Goal: Task Accomplishment & Management: Complete application form

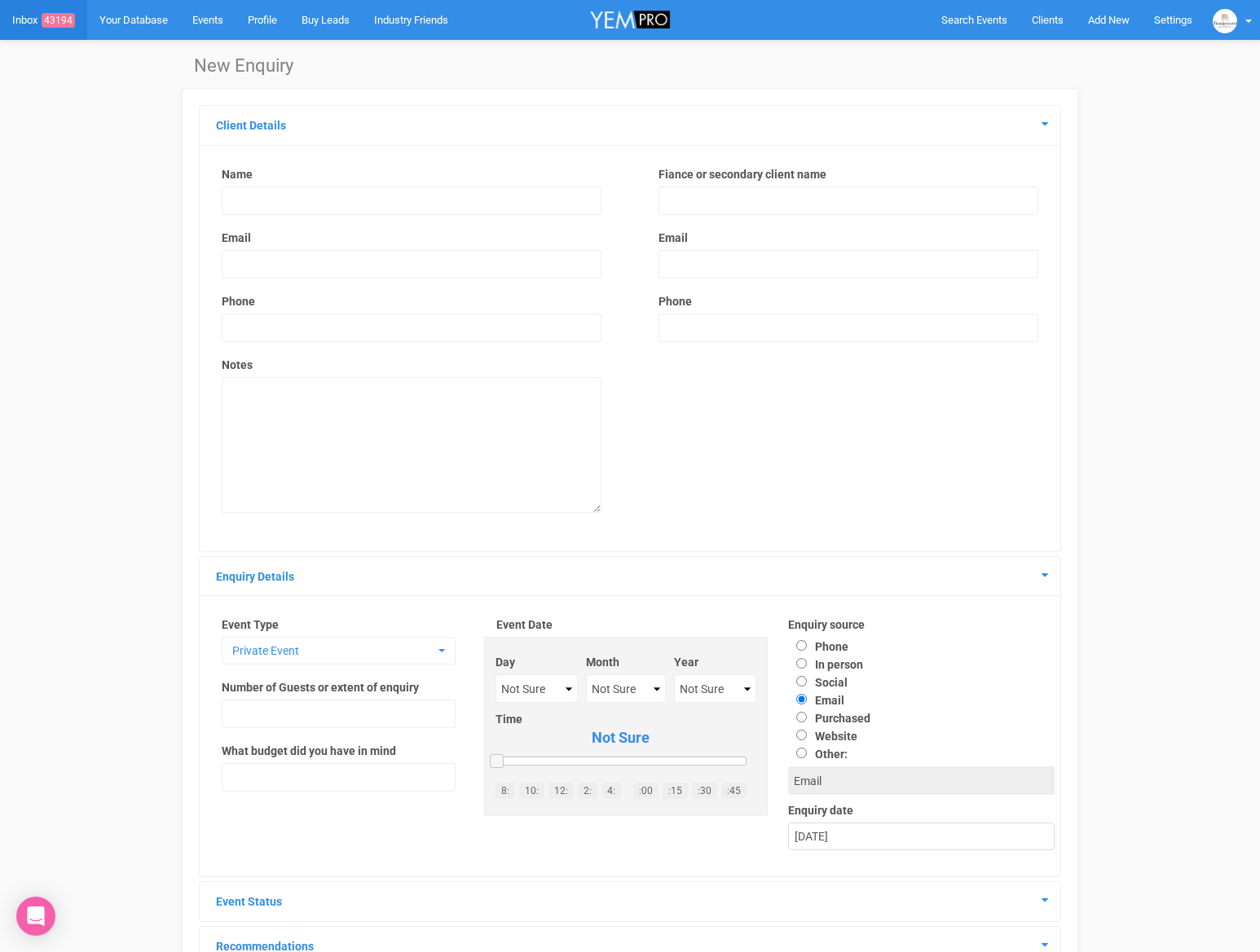
click at [350, 198] on input "text" at bounding box center [411, 200] width 380 height 29
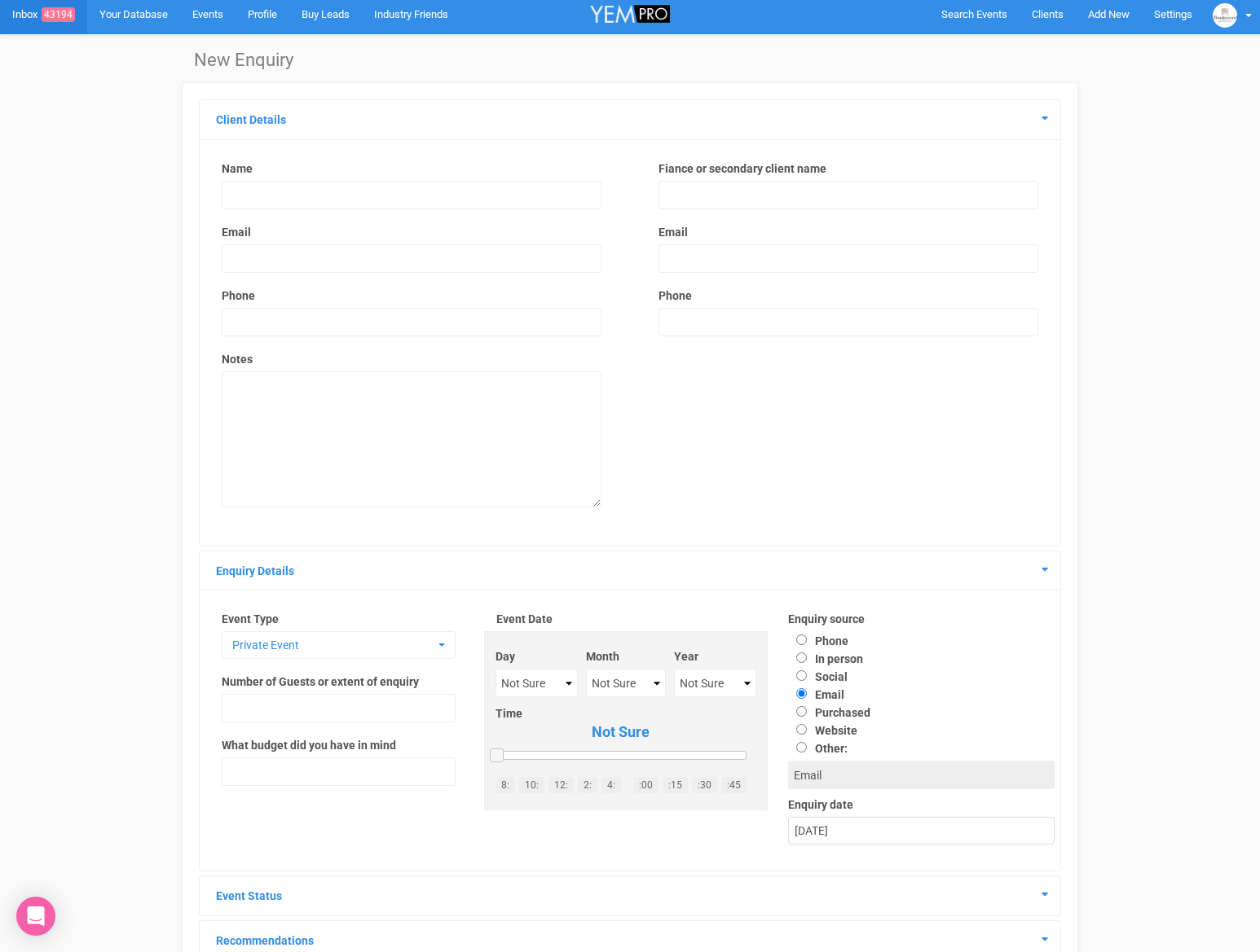
scroll to position [11, 0]
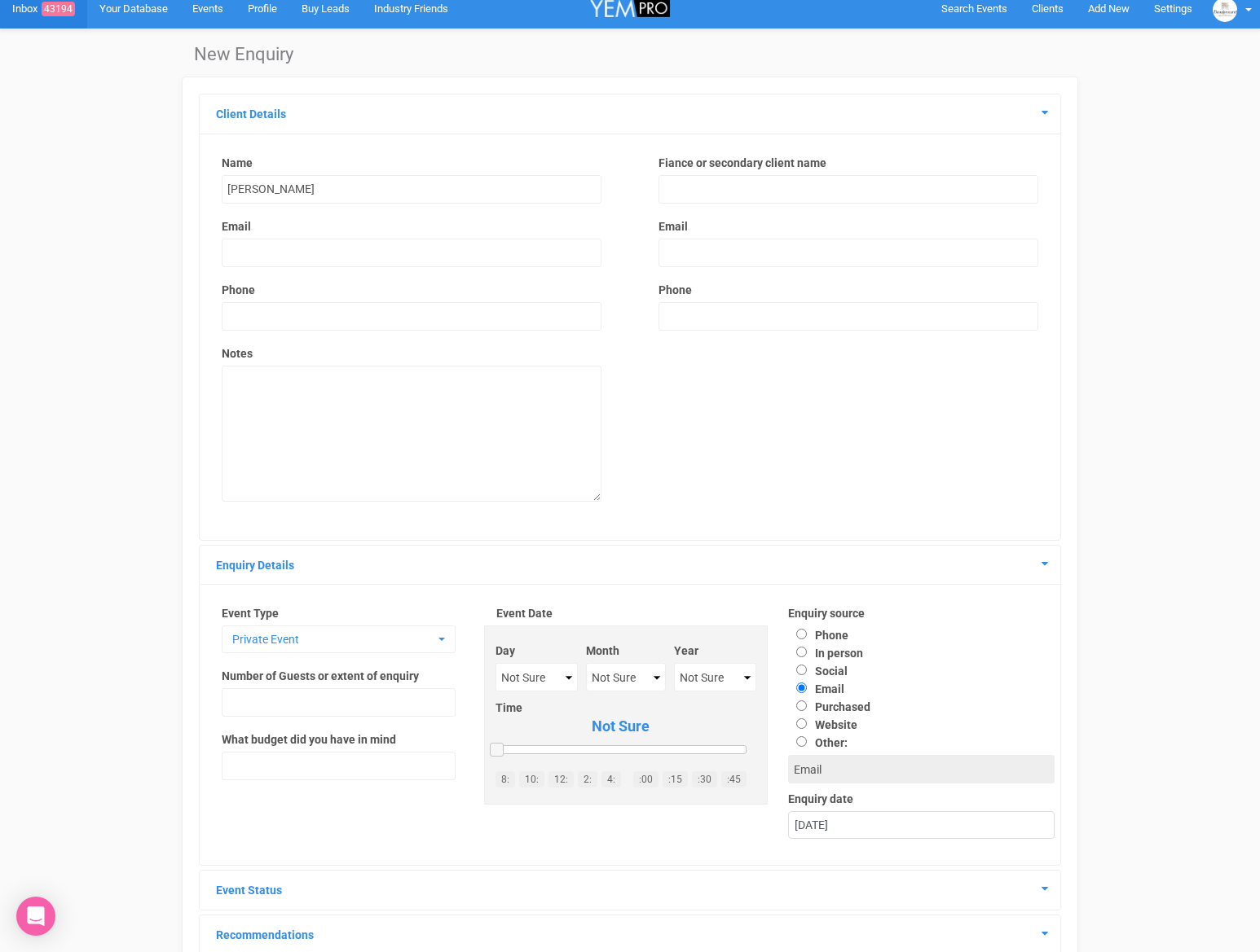
type input "Lamiah Selek"
click at [317, 245] on input "email" at bounding box center [411, 253] width 380 height 29
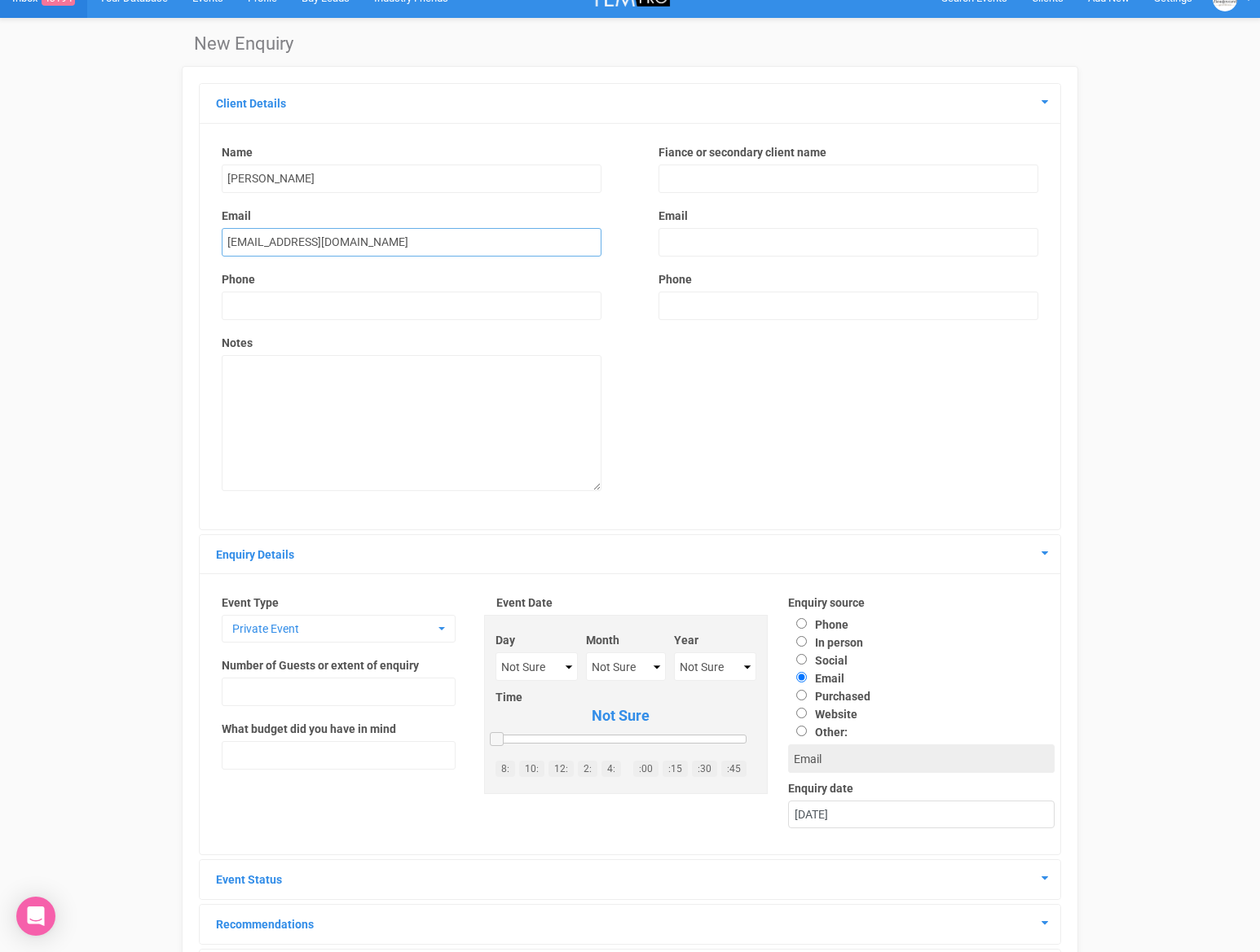
type input "lamiahselek3@gmail.com"
click at [306, 312] on input "text" at bounding box center [411, 307] width 380 height 29
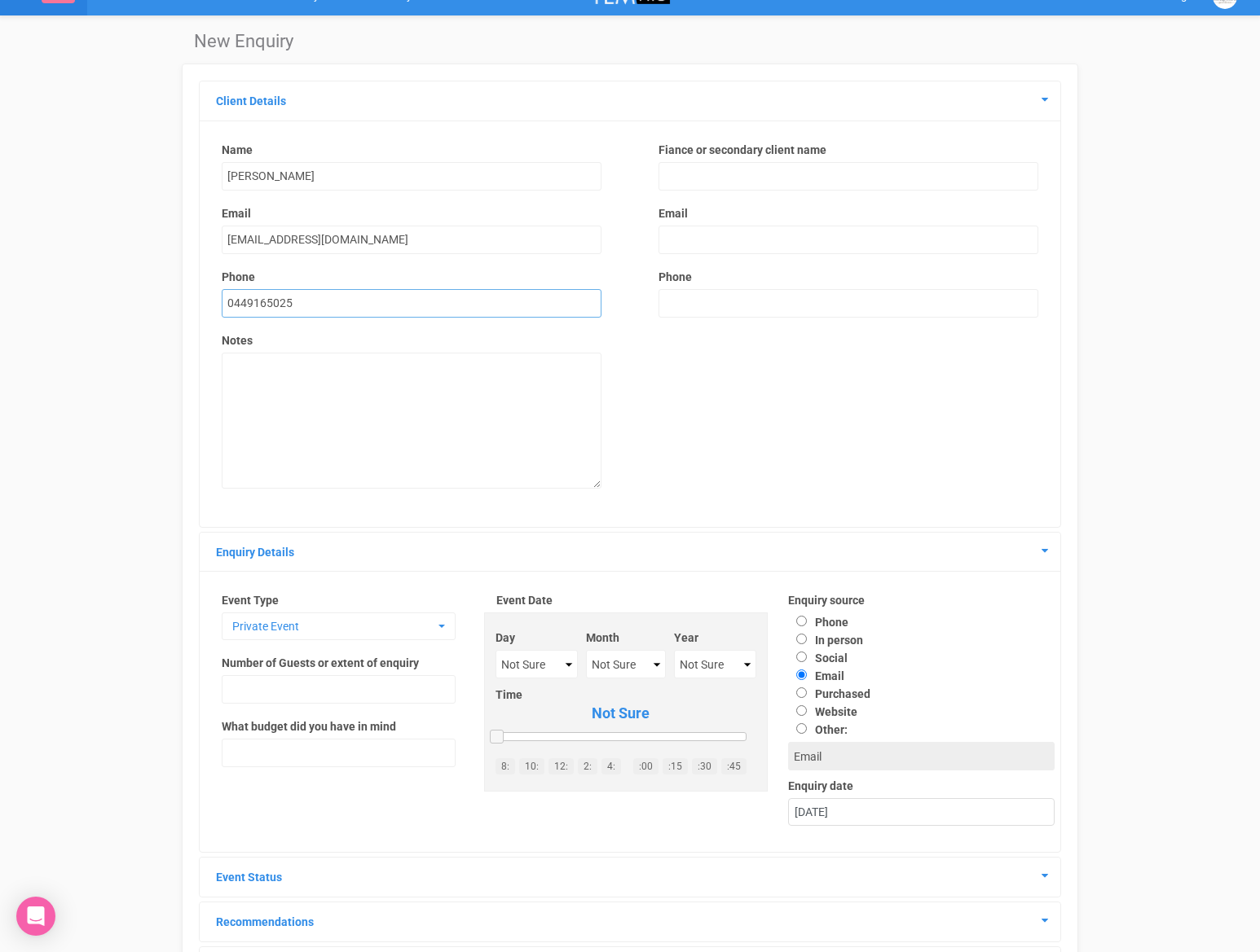
scroll to position [0, 0]
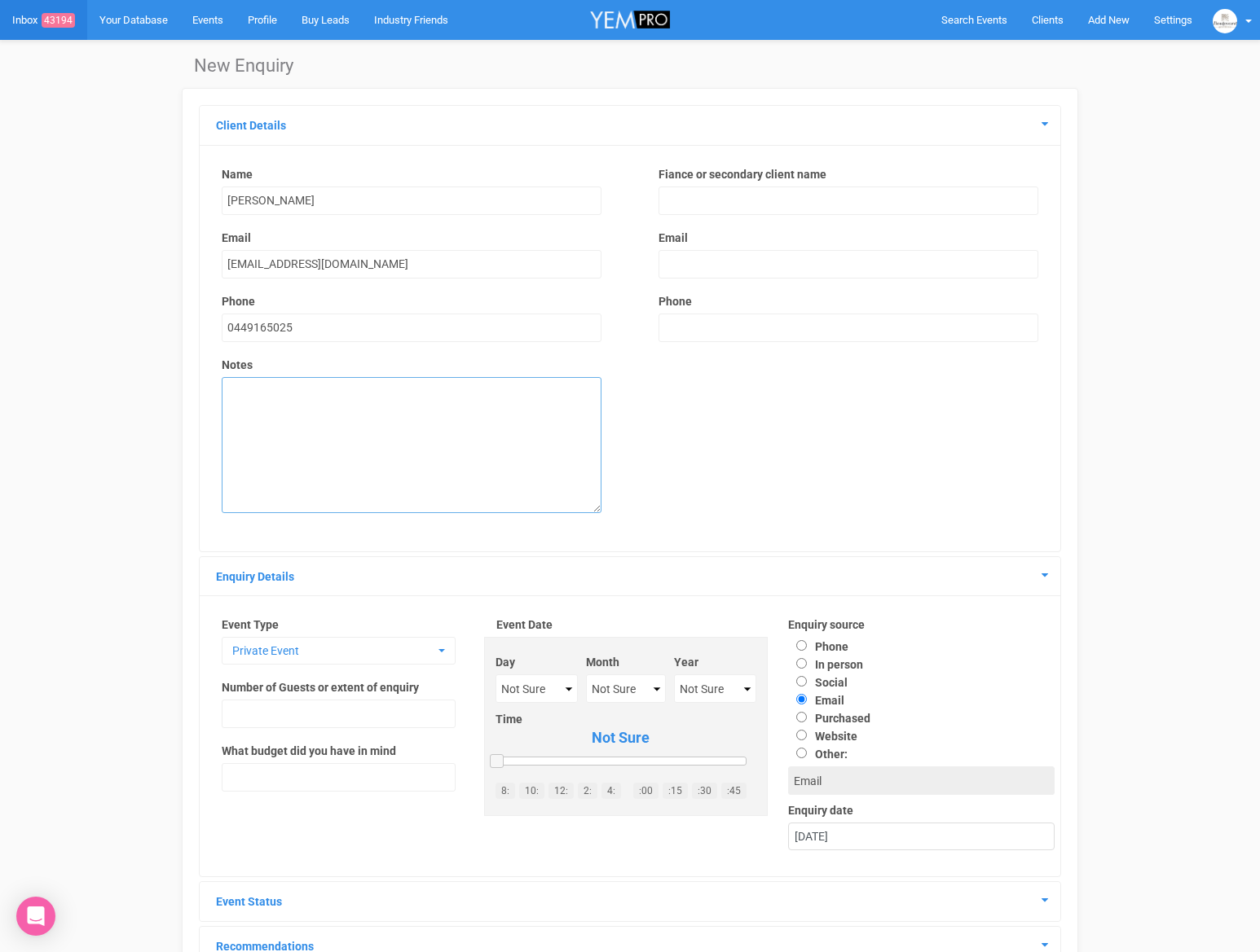
click at [286, 417] on textarea at bounding box center [411, 445] width 380 height 136
click at [304, 321] on input "0449165025" at bounding box center [411, 327] width 380 height 29
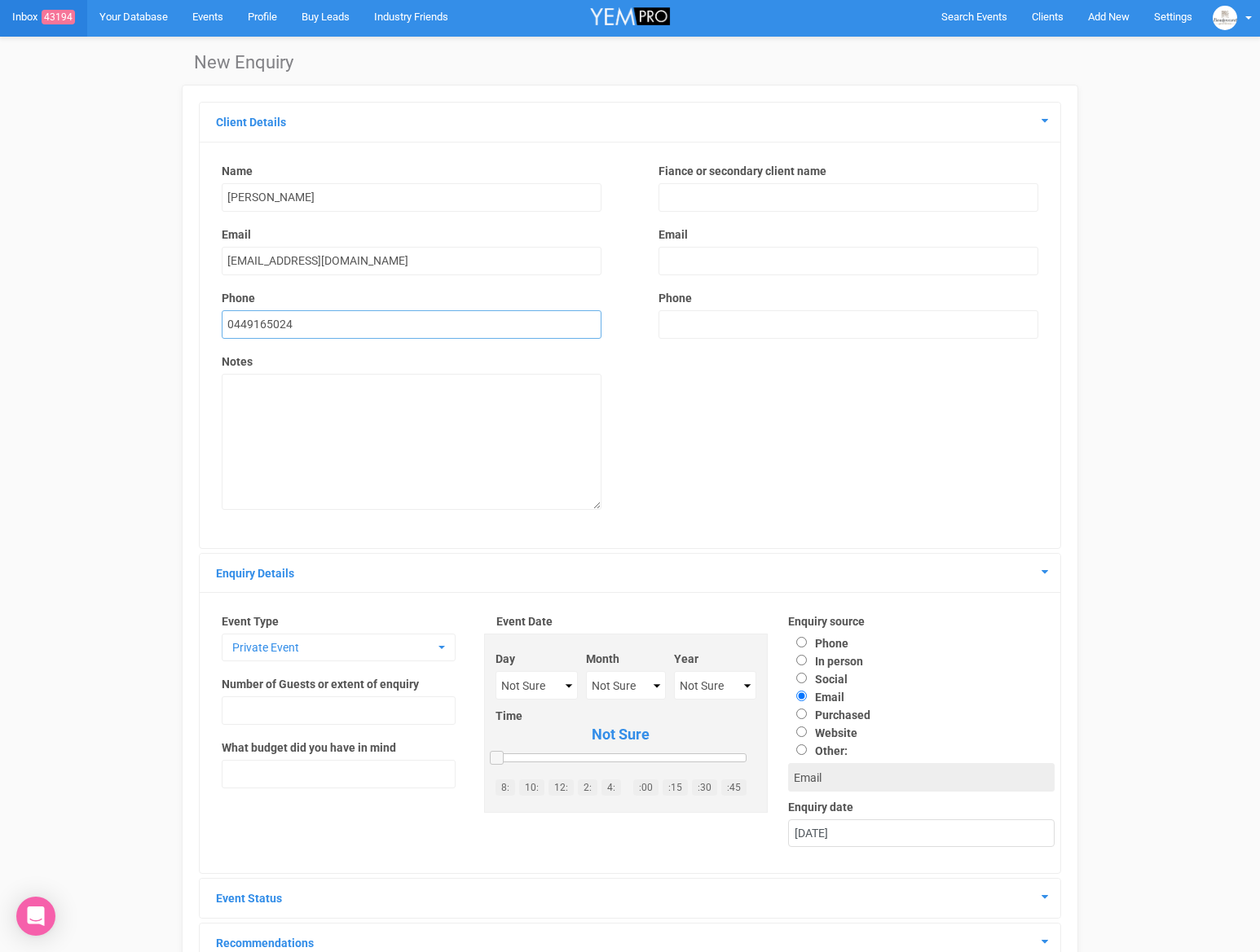
type input "0449165024"
click at [308, 474] on textarea at bounding box center [411, 442] width 380 height 136
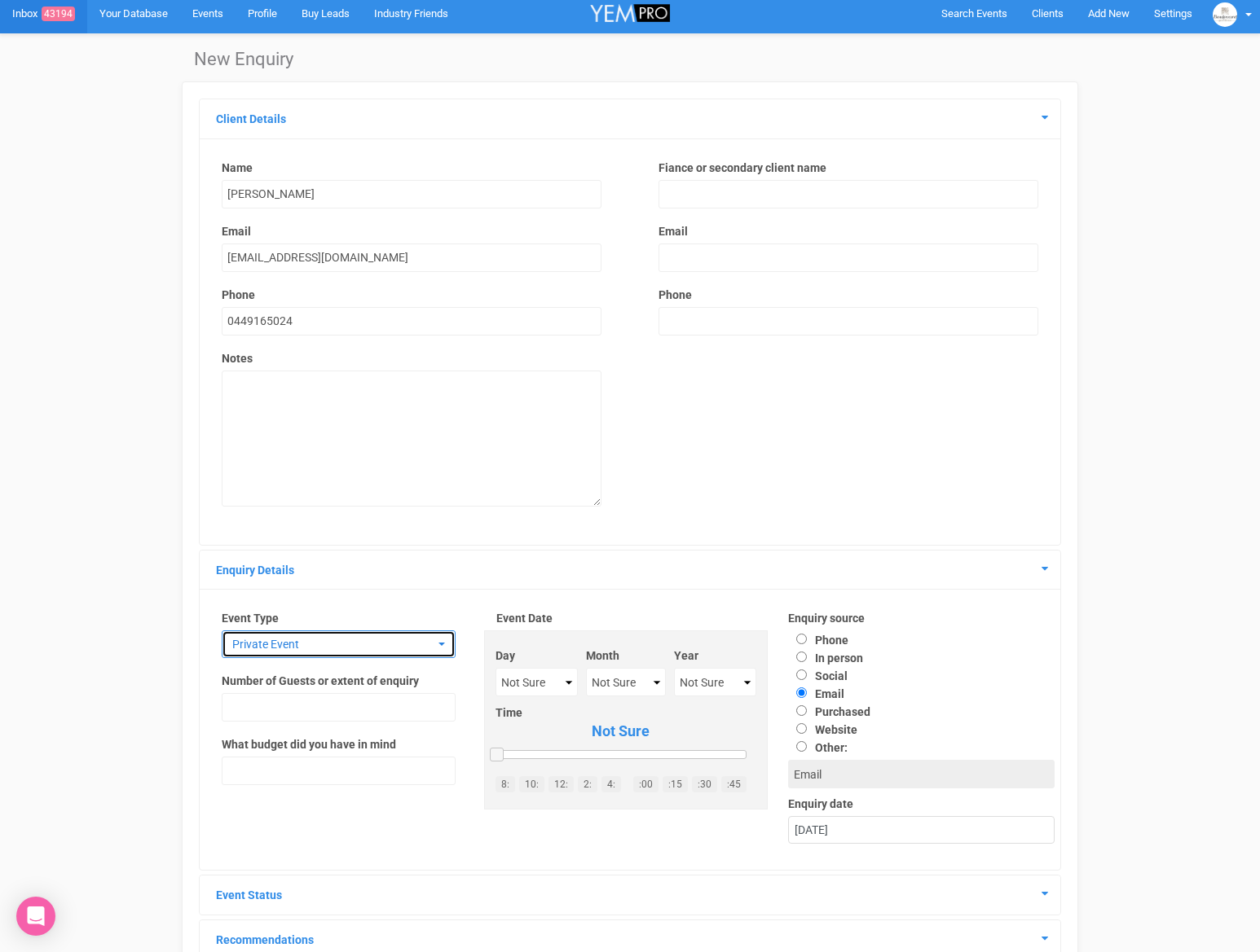
click at [294, 649] on span "Private Event" at bounding box center [333, 645] width 202 height 16
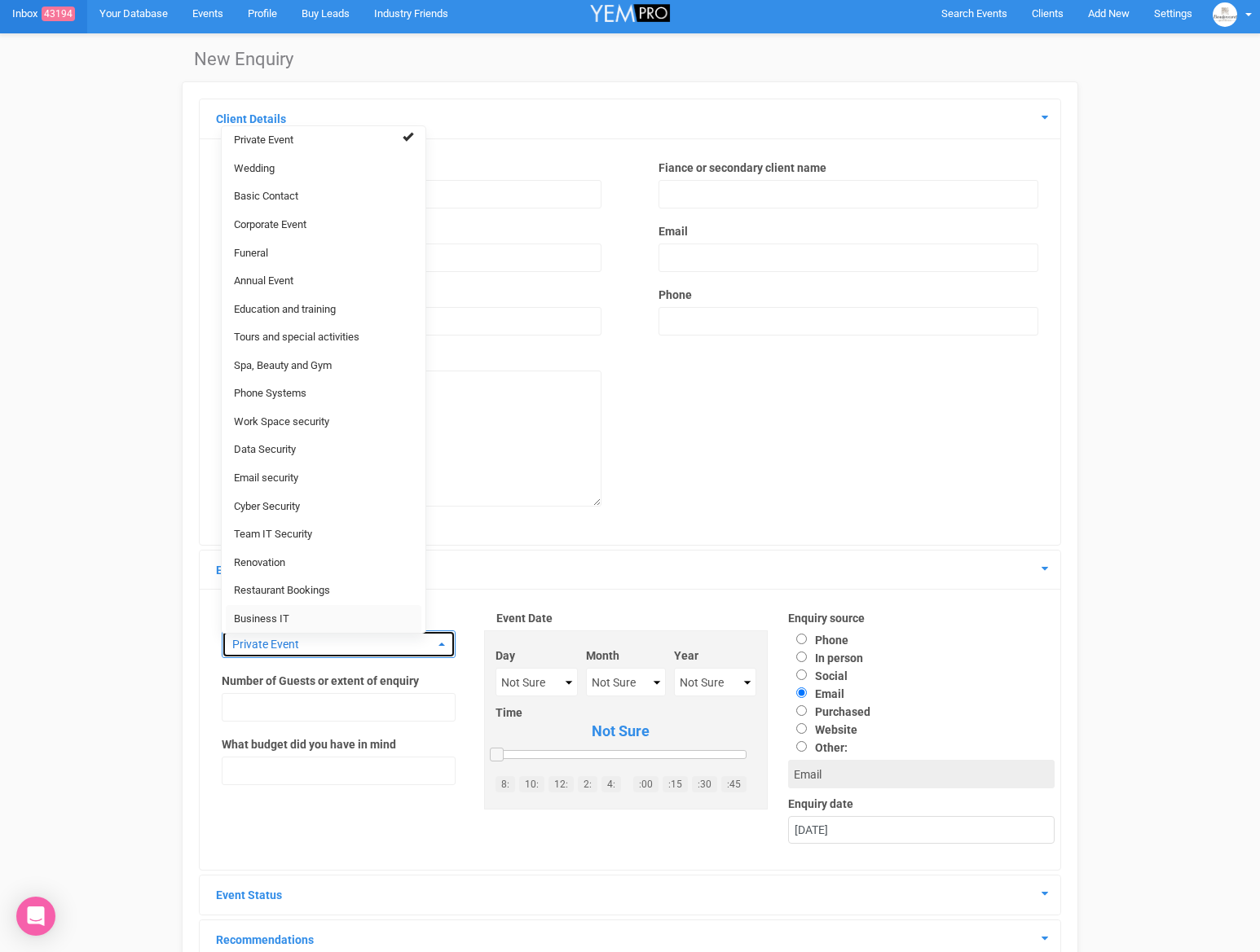
scroll to position [9, 0]
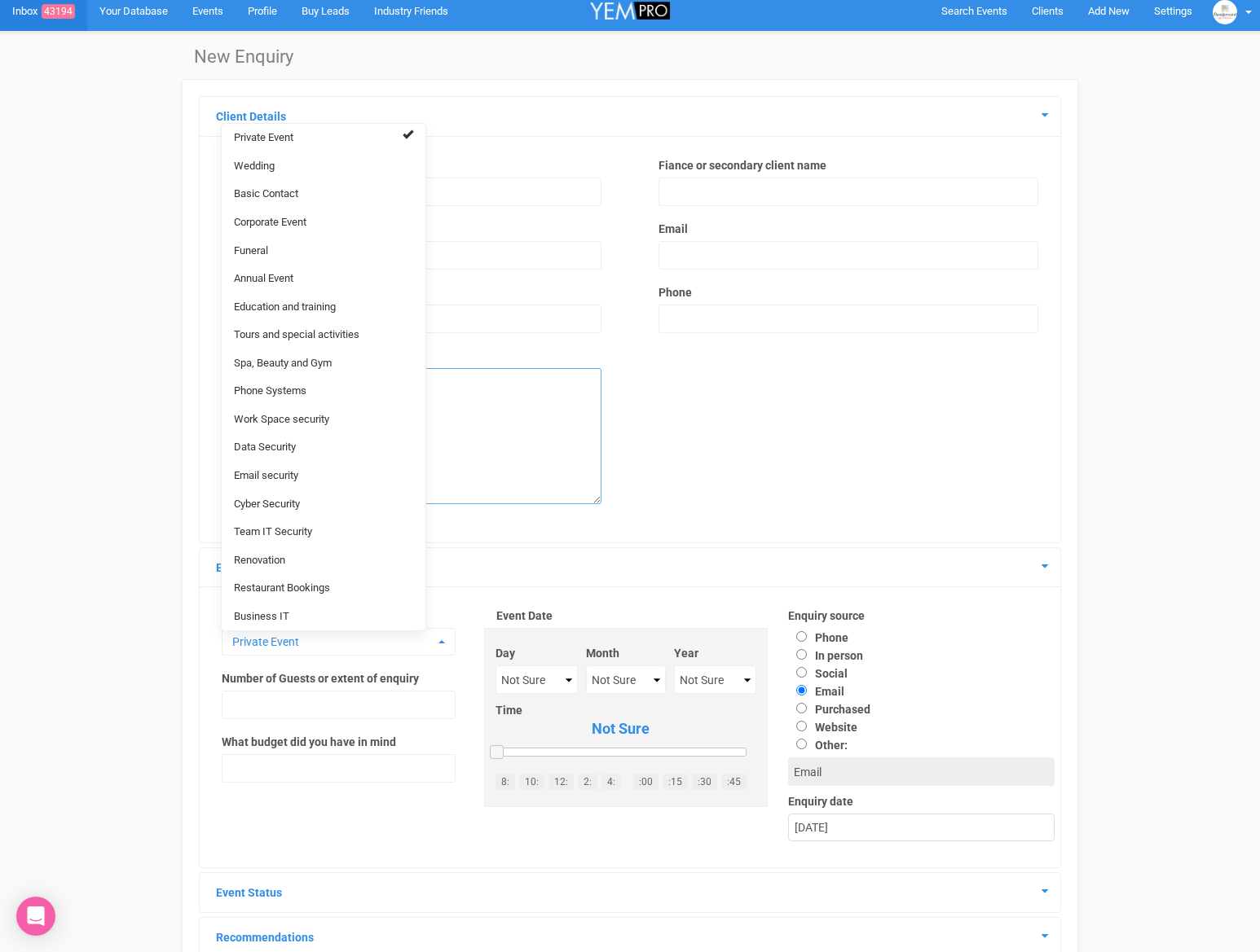
drag, startPoint x: 470, startPoint y: 457, endPoint x: 474, endPoint y: 404, distance: 53.2
click at [469, 456] on textarea at bounding box center [411, 436] width 380 height 136
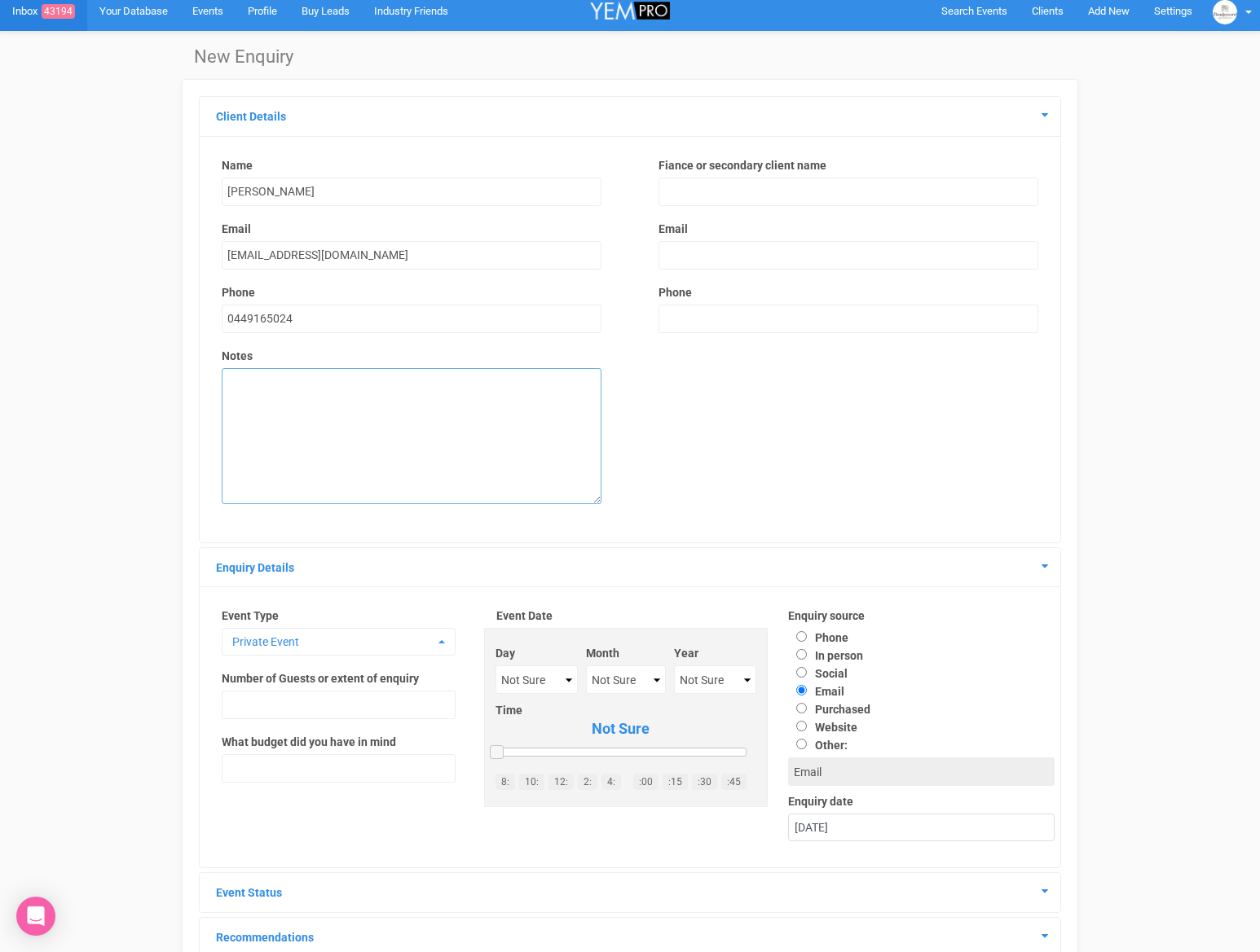
click at [475, 403] on textarea at bounding box center [411, 436] width 380 height 136
type textarea "L"
click at [409, 654] on button "Private Event" at bounding box center [338, 642] width 234 height 28
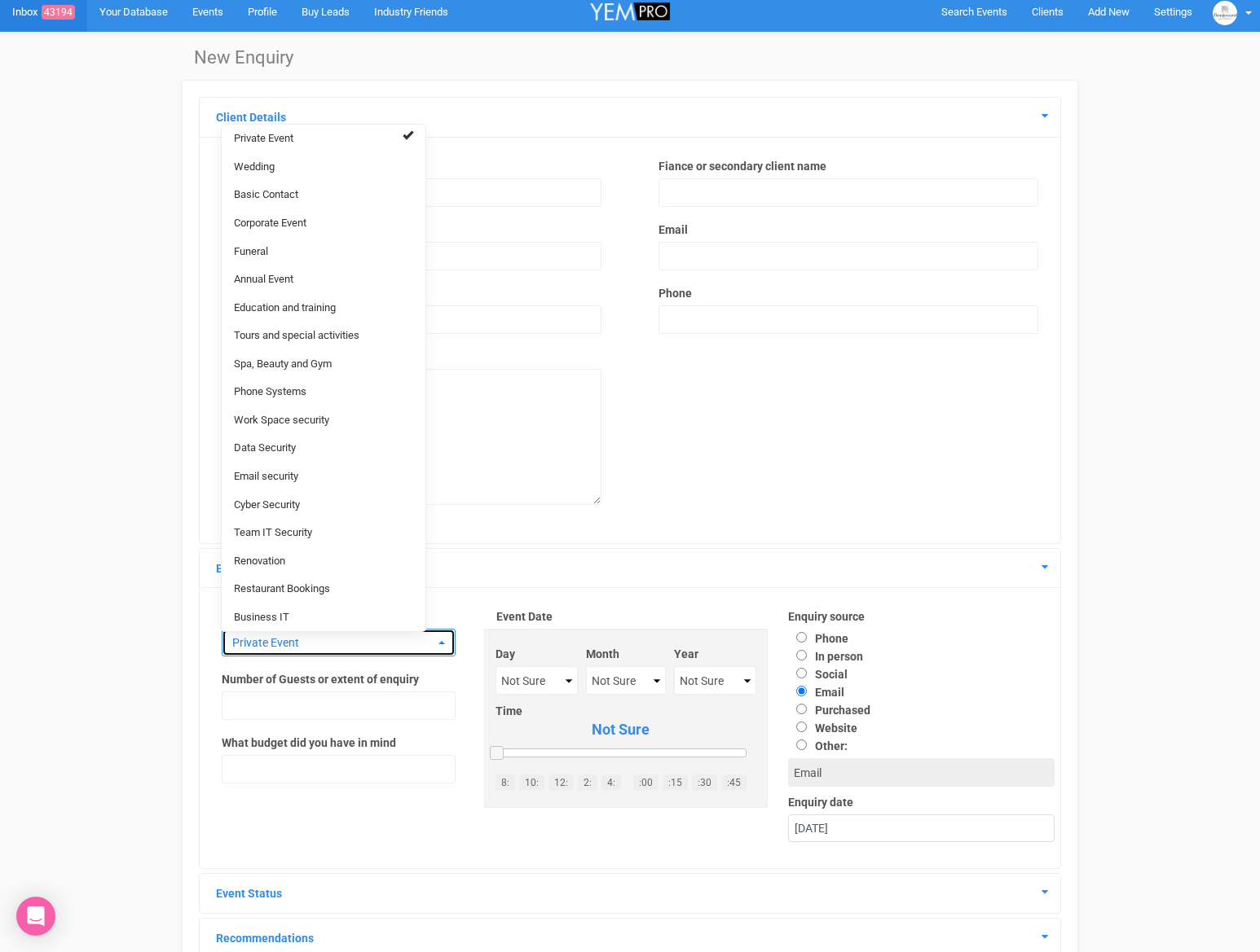
scroll to position [0, 0]
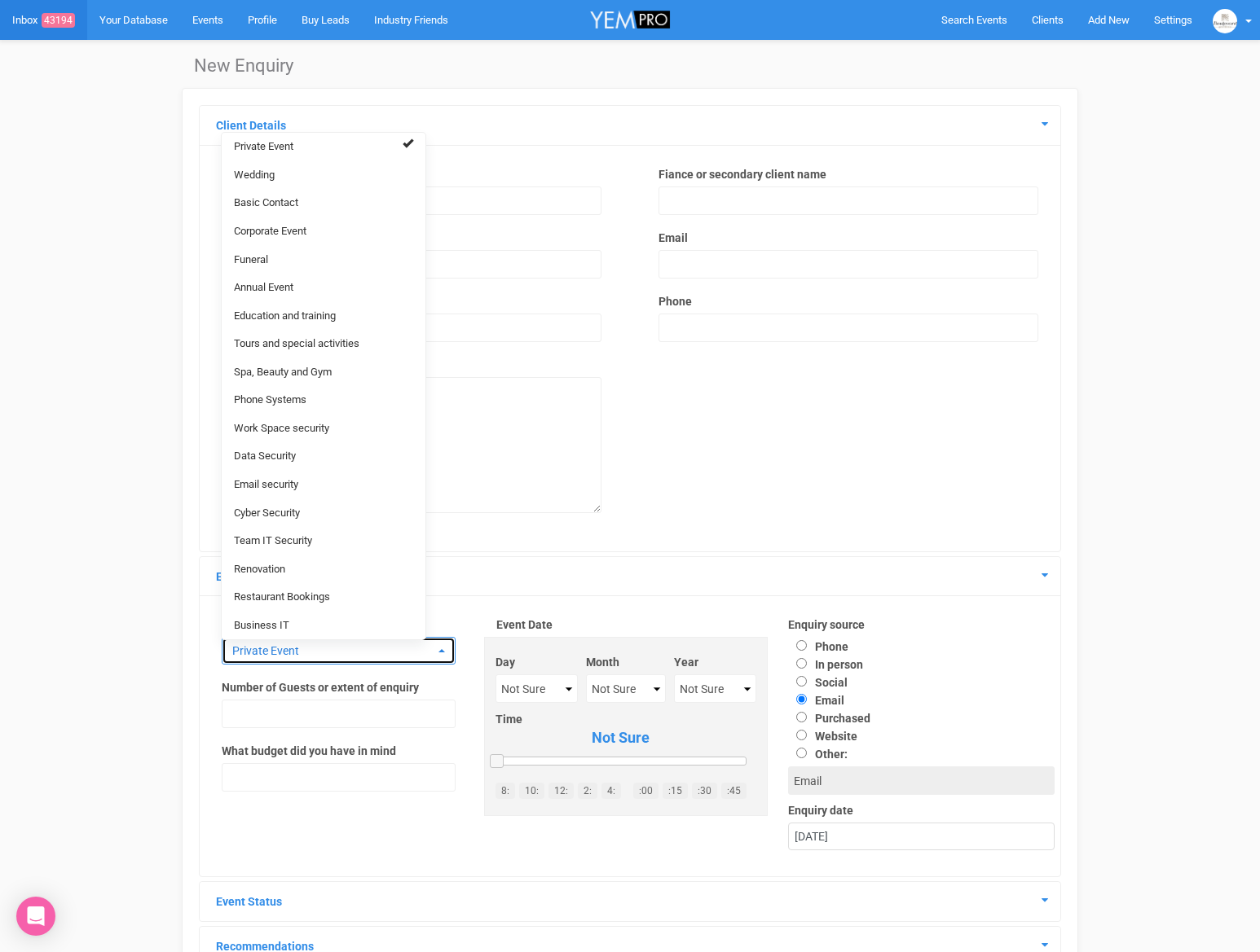
click at [396, 653] on span "Private Event" at bounding box center [333, 651] width 202 height 16
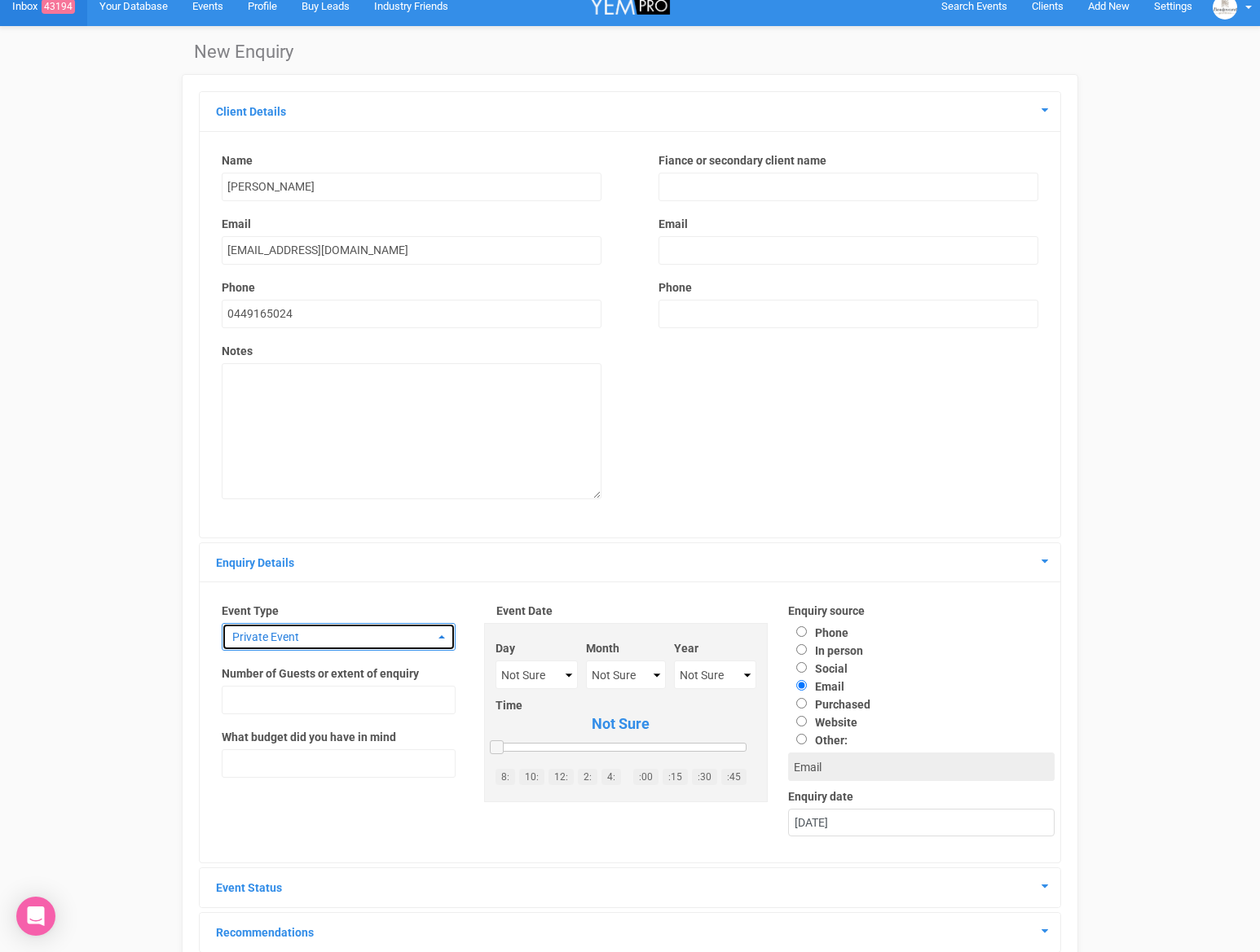
scroll to position [11, 0]
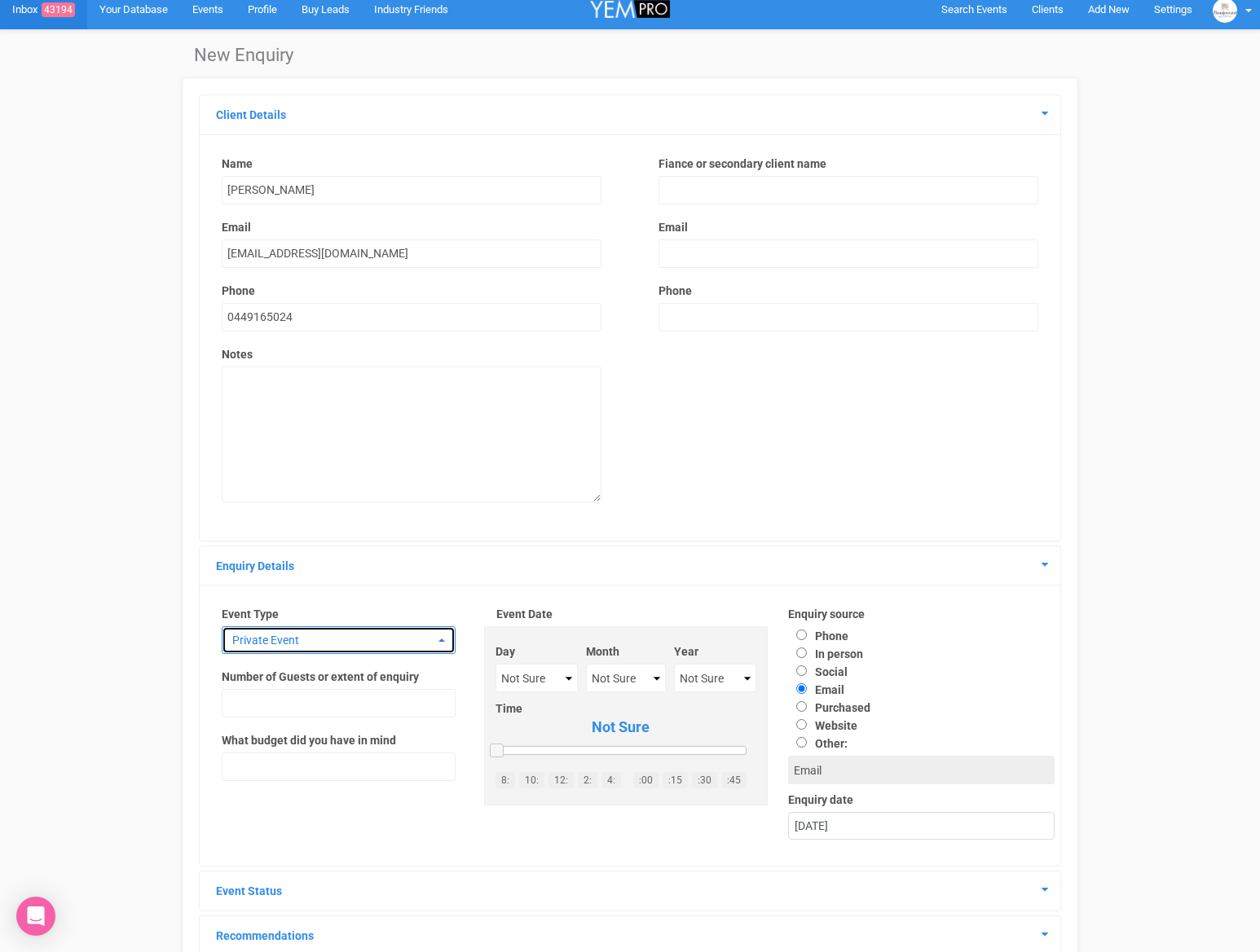
click at [381, 644] on span "Private Event" at bounding box center [333, 640] width 202 height 16
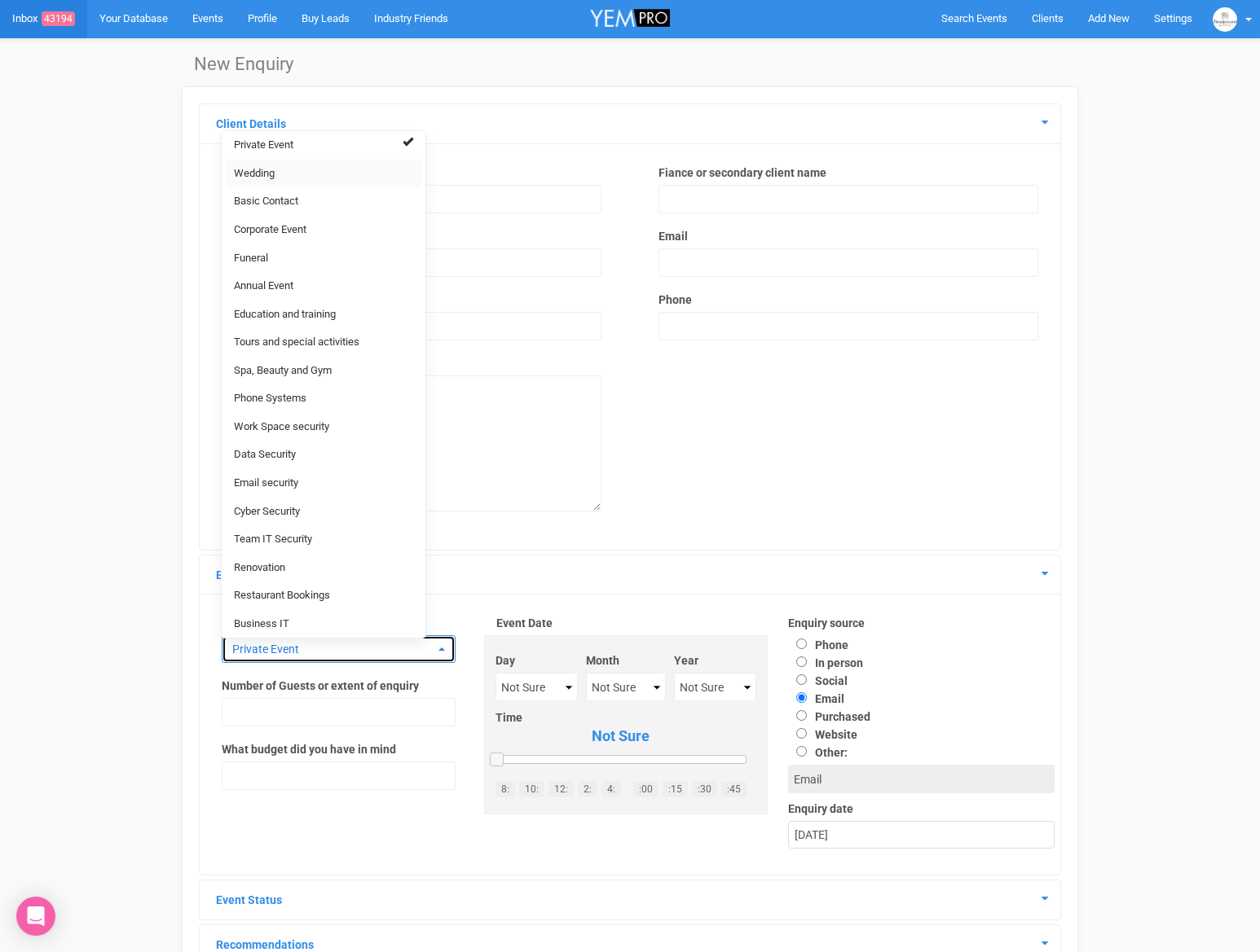
scroll to position [2, 0]
click at [521, 689] on select "Not Sure 1 2 3 4 5 6 7 8 9 10 11 12 13 14 15 16 17 18 19 20 21 22 23 24 25 26 2…" at bounding box center [536, 686] width 81 height 29
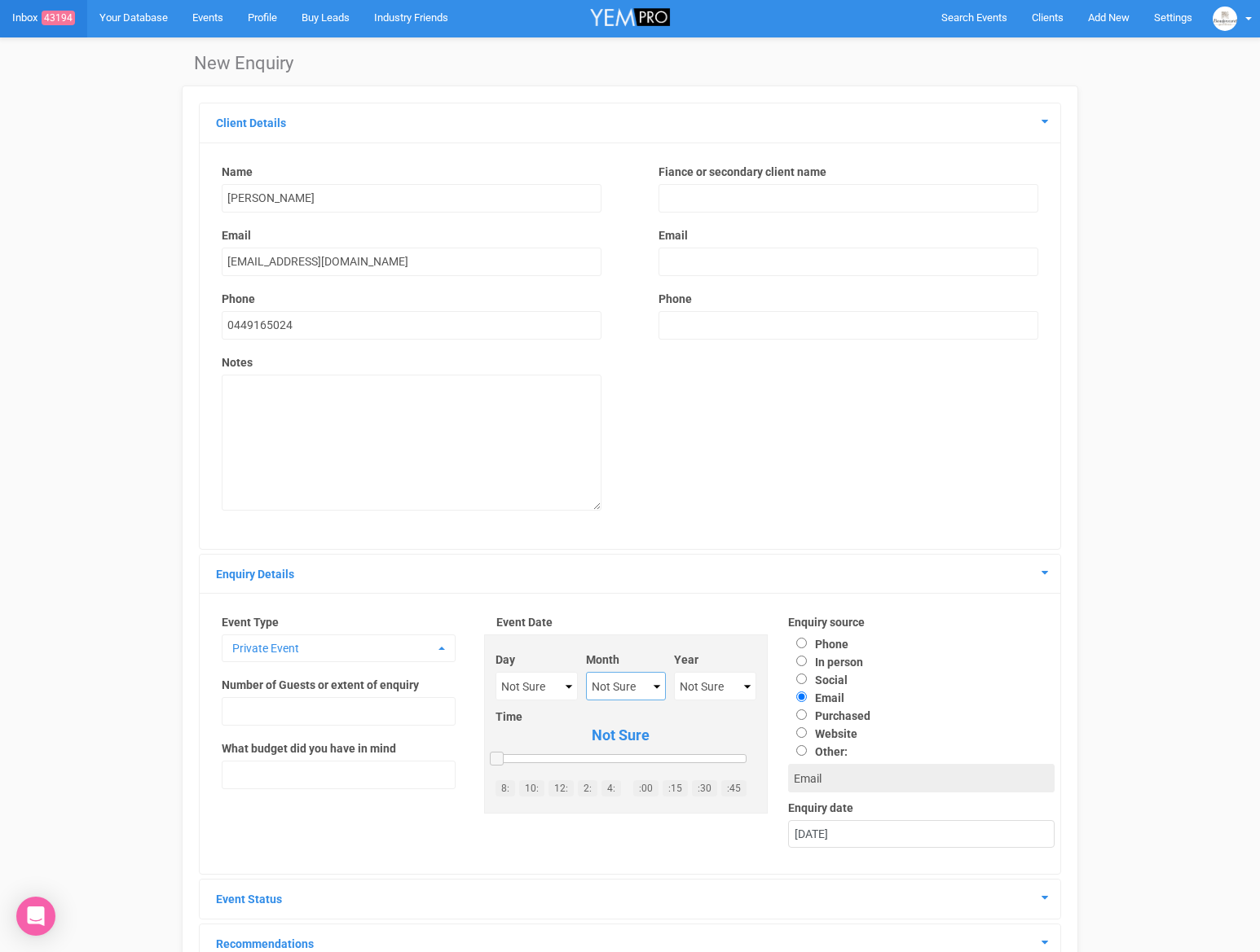
click at [613, 684] on select "Not Sure January February March April May June July August September October No…" at bounding box center [625, 686] width 80 height 29
select select "February"
click at [696, 694] on select "Not Sure 2020 2021 2022 2023 2024 2025 2026 2027 2028 2029 2030 2031 2032 2033 …" at bounding box center [714, 686] width 81 height 29
select select "2026"
click at [797, 642] on input "Phone" at bounding box center [801, 643] width 11 height 11
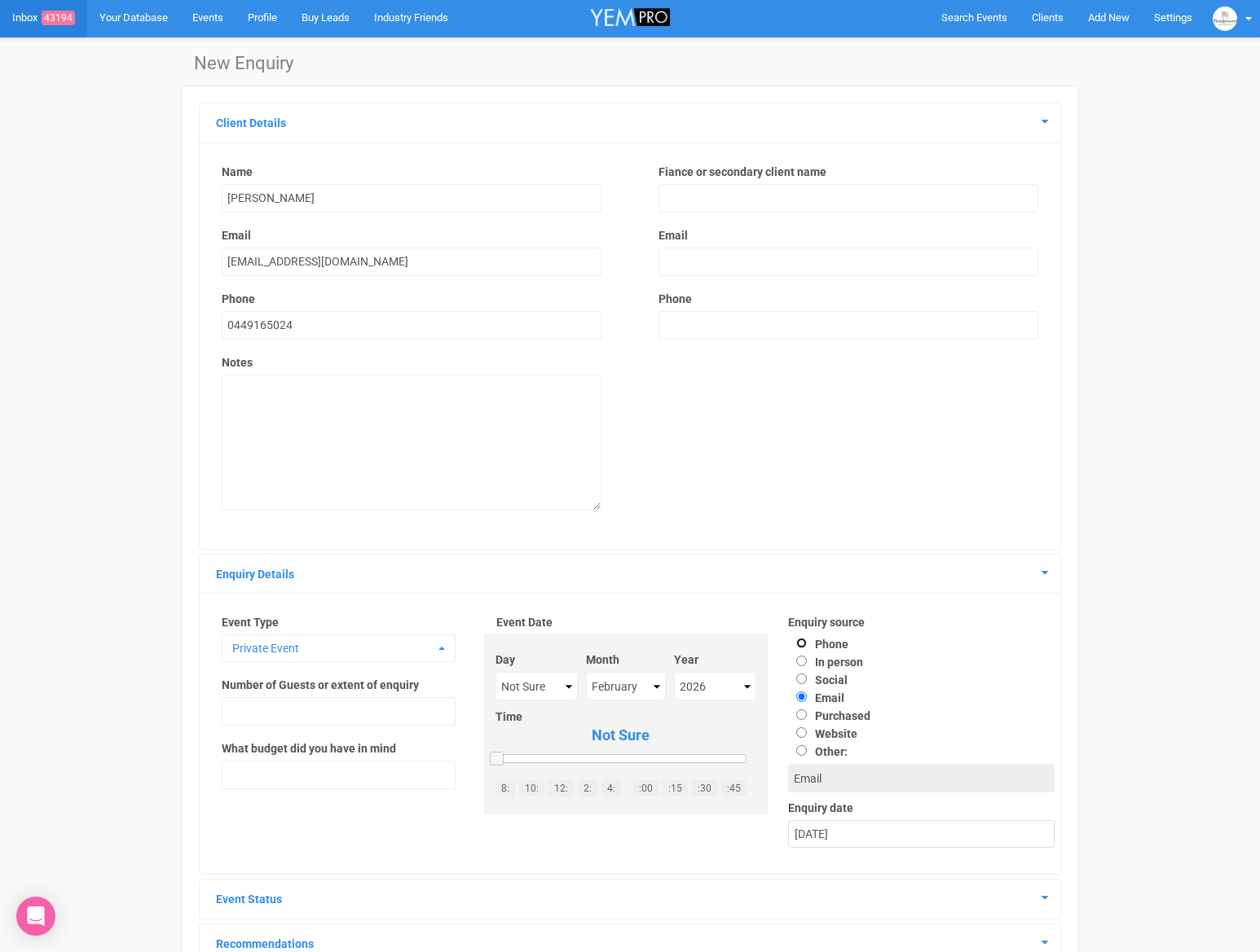
radio input "true"
type input "Phone"
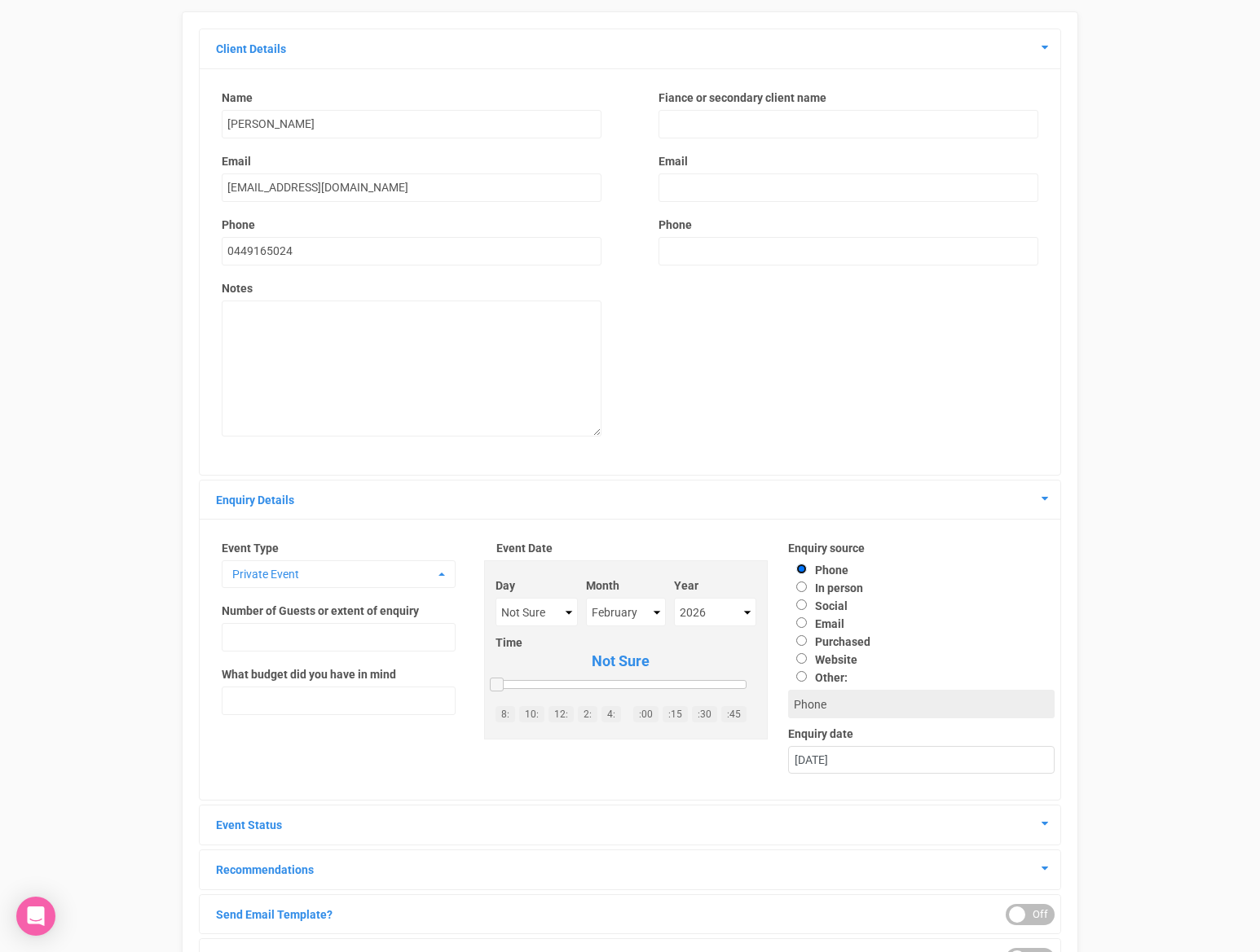
scroll to position [224, 0]
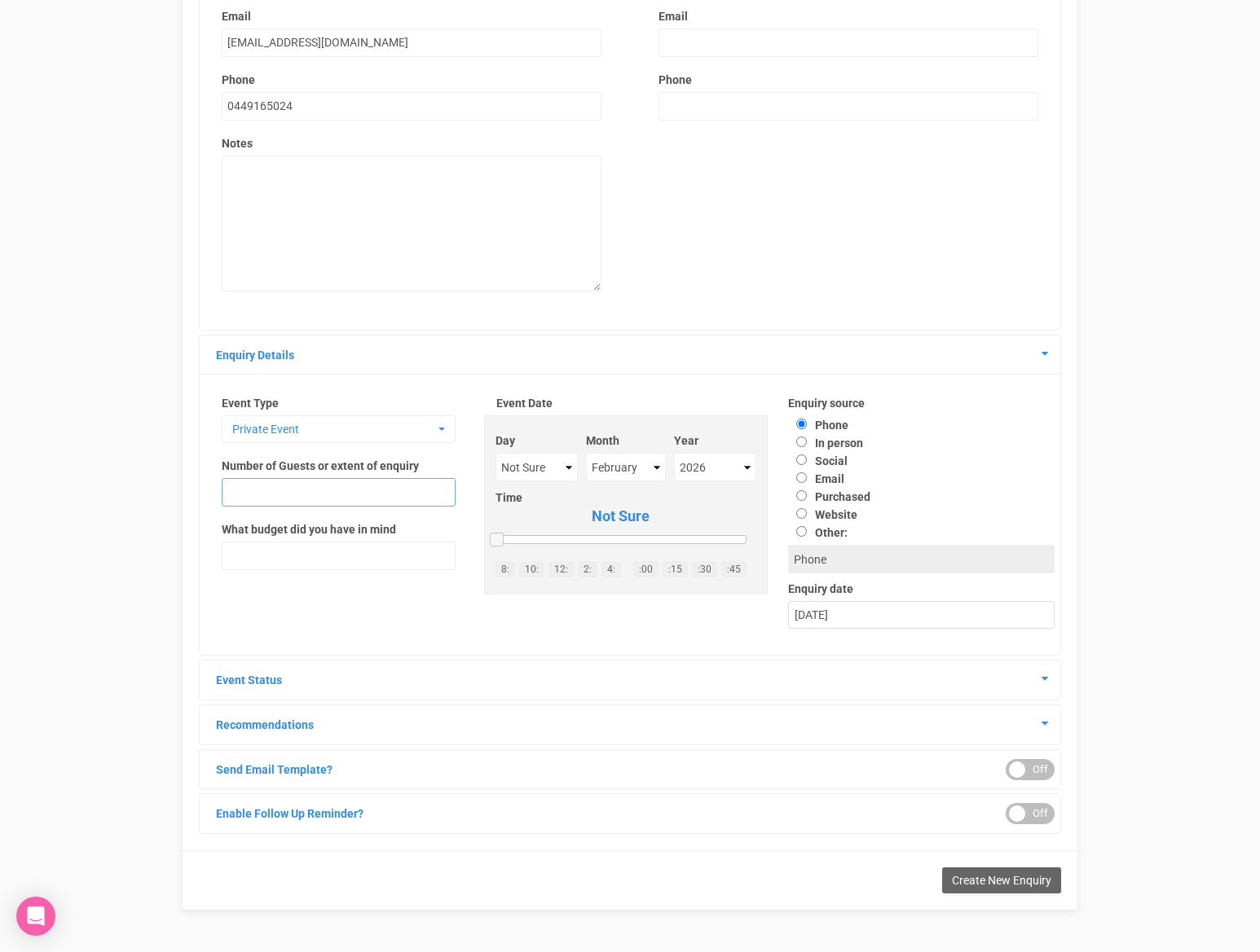
click at [340, 491] on input "text" at bounding box center [338, 492] width 234 height 29
type input "100"
click at [1034, 680] on h4 "Event Status" at bounding box center [629, 680] width 836 height 15
click at [1038, 676] on h4 "Event Status" at bounding box center [629, 680] width 836 height 15
click at [1044, 680] on icon at bounding box center [1044, 678] width 7 height 11
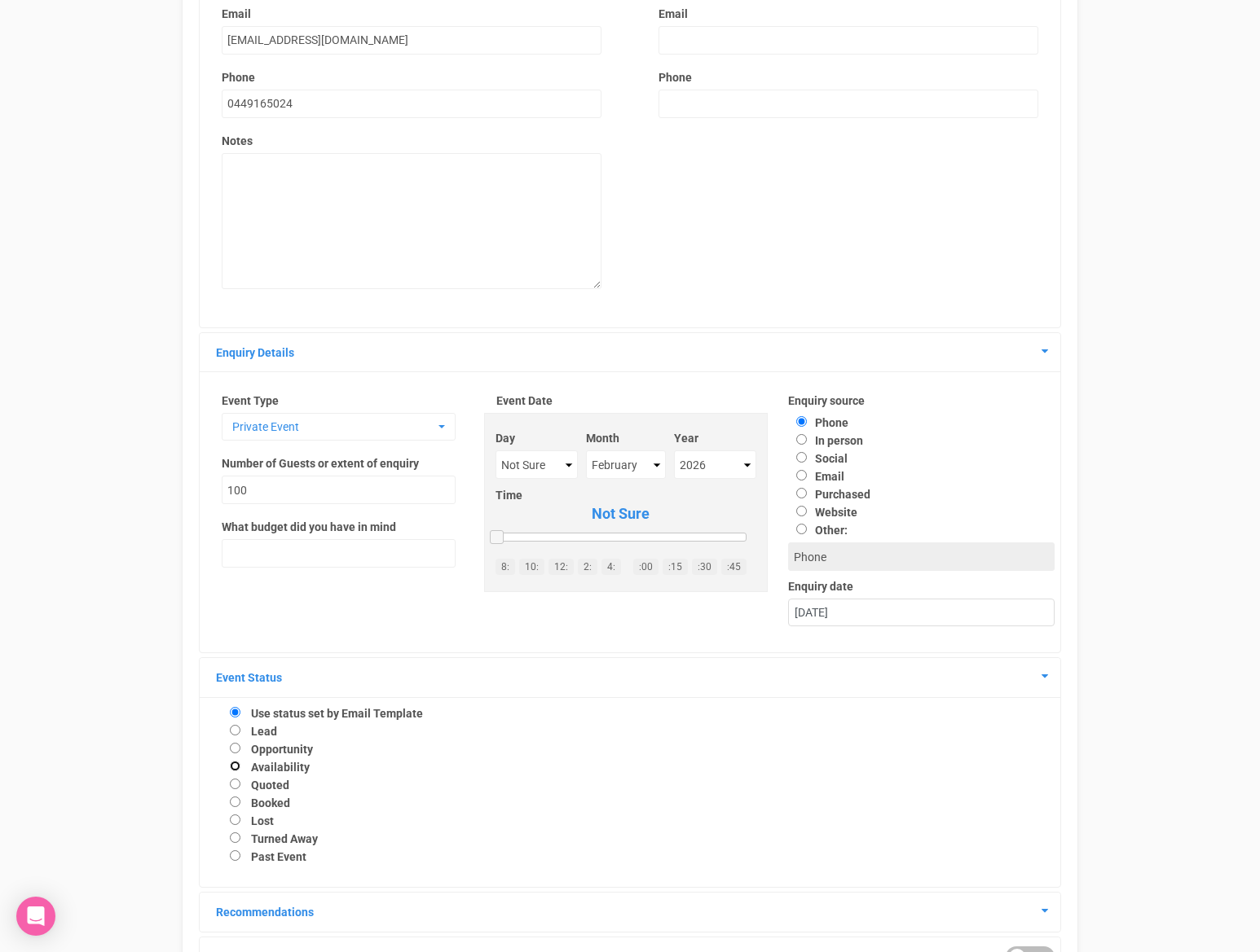
click at [233, 770] on input "Availability" at bounding box center [235, 766] width 11 height 11
radio input "true"
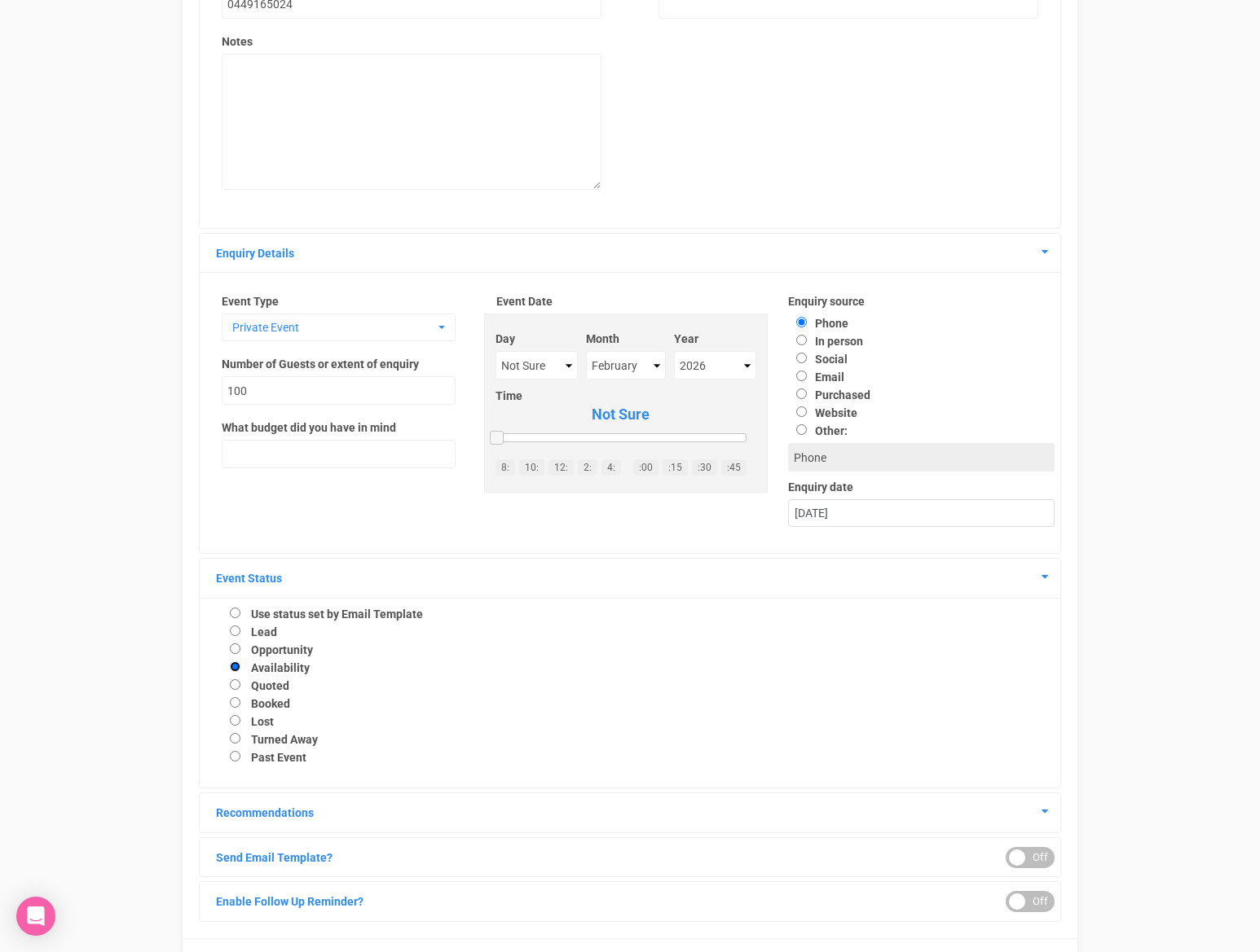
scroll to position [418, 0]
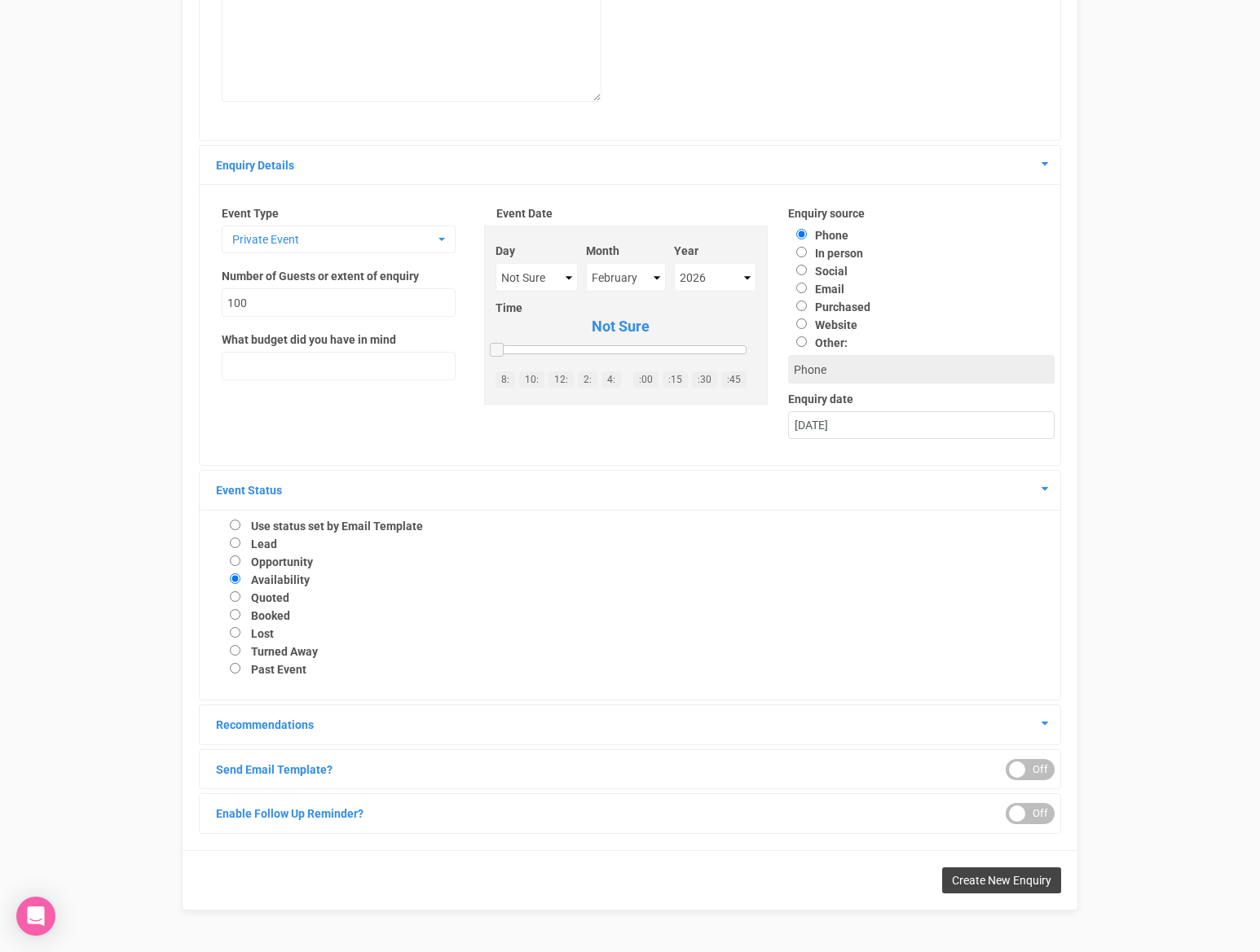
click at [1000, 876] on span "Create New Enquiry" at bounding box center [1001, 881] width 99 height 13
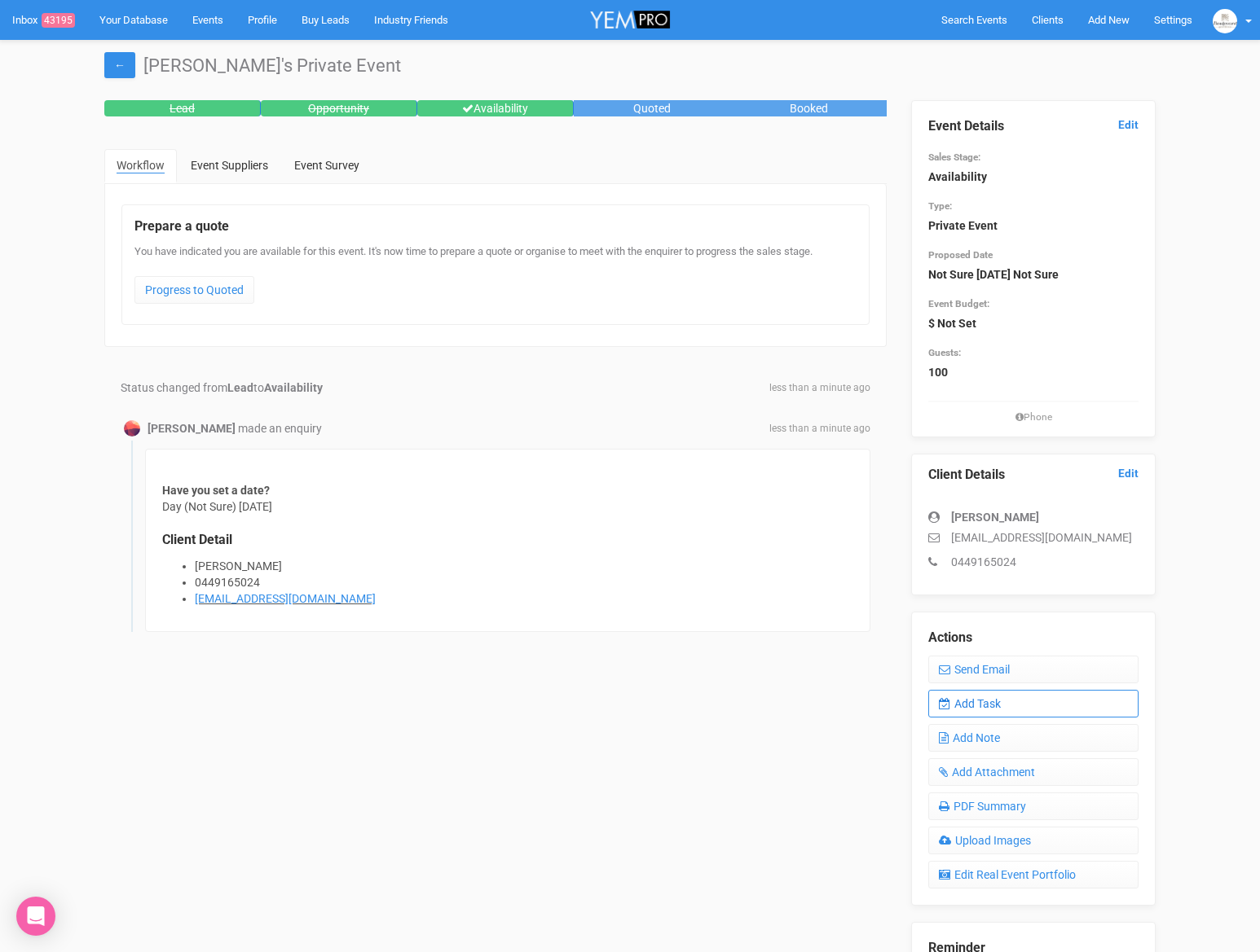
click at [1025, 708] on link "Add Task" at bounding box center [1033, 704] width 210 height 28
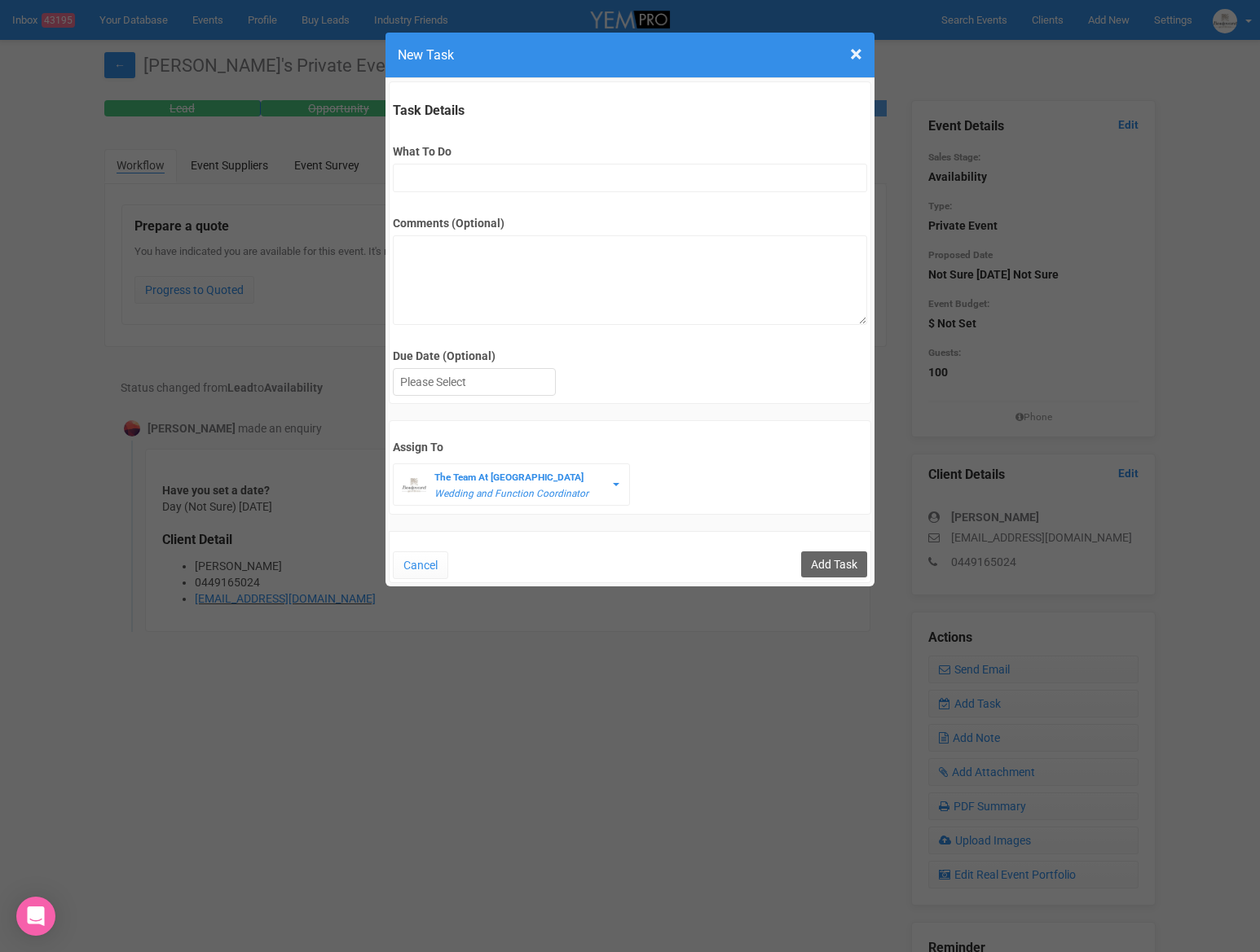
click at [525, 203] on div "Comments (Optional)" at bounding box center [629, 262] width 473 height 125
click at [521, 178] on input "What To Do" at bounding box center [629, 178] width 473 height 29
type input "FU"
click at [443, 379] on div at bounding box center [474, 382] width 162 height 27
click at [817, 565] on input "Add Task" at bounding box center [833, 564] width 66 height 26
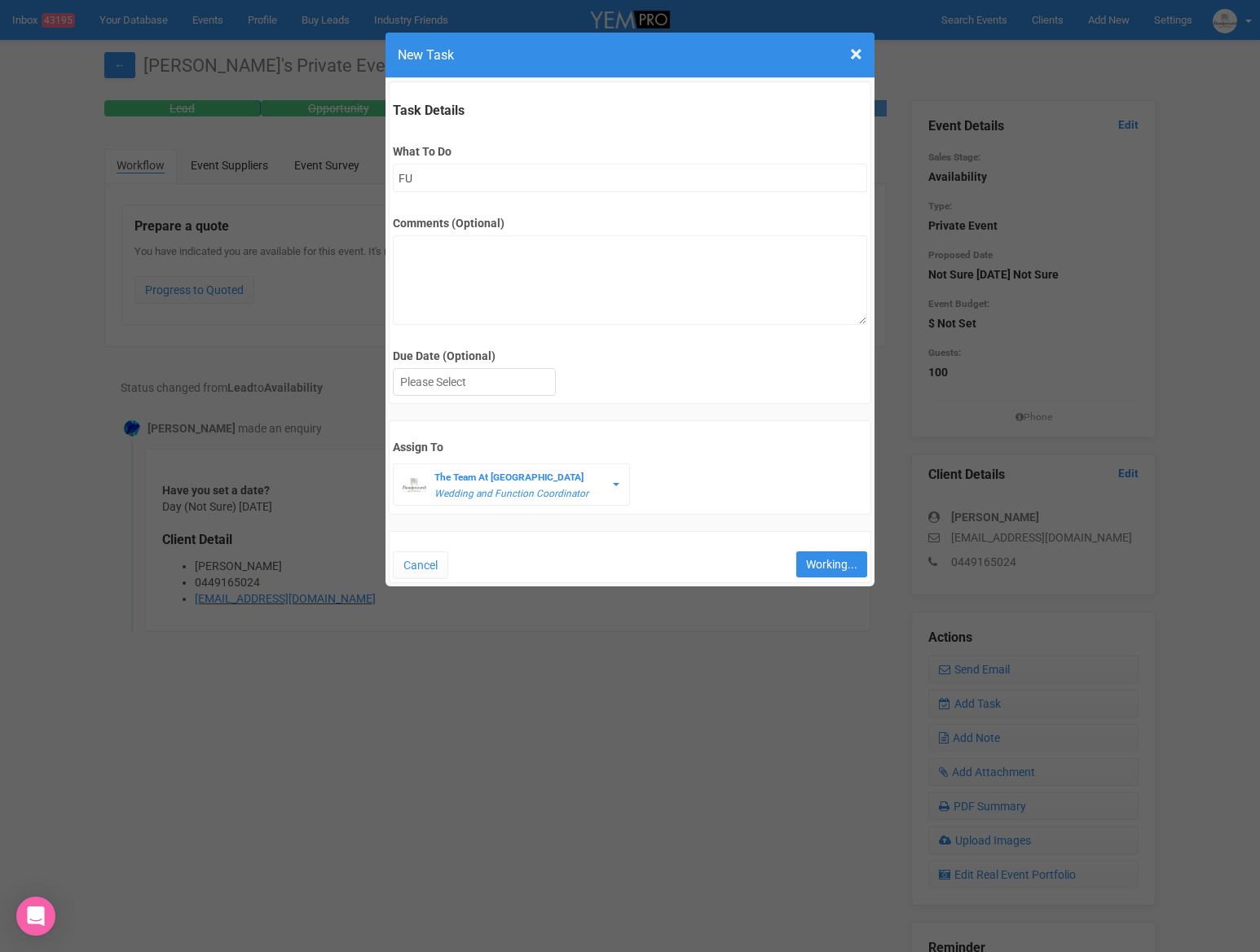
type input "Save"
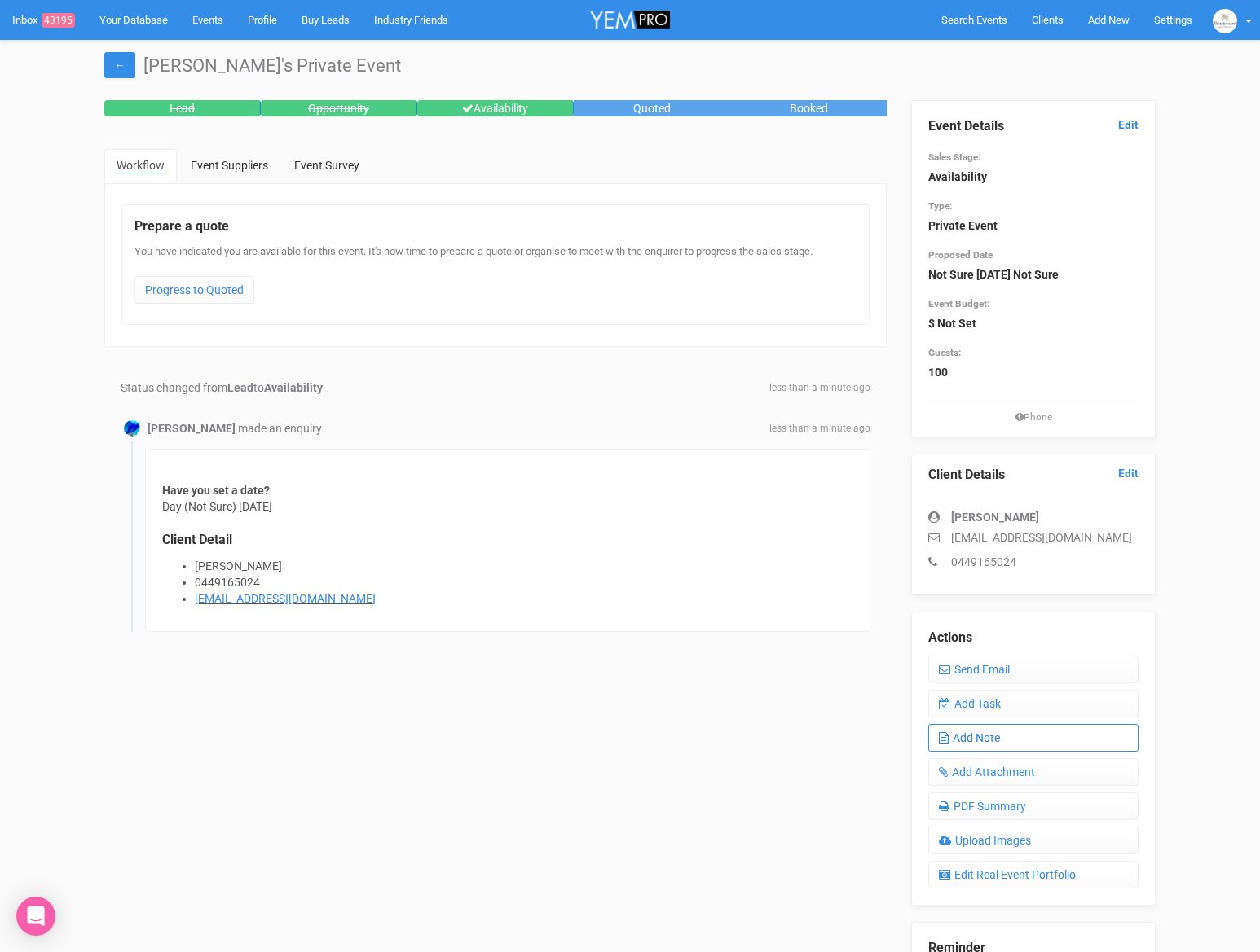
click at [972, 737] on link "Add Note" at bounding box center [1033, 738] width 210 height 28
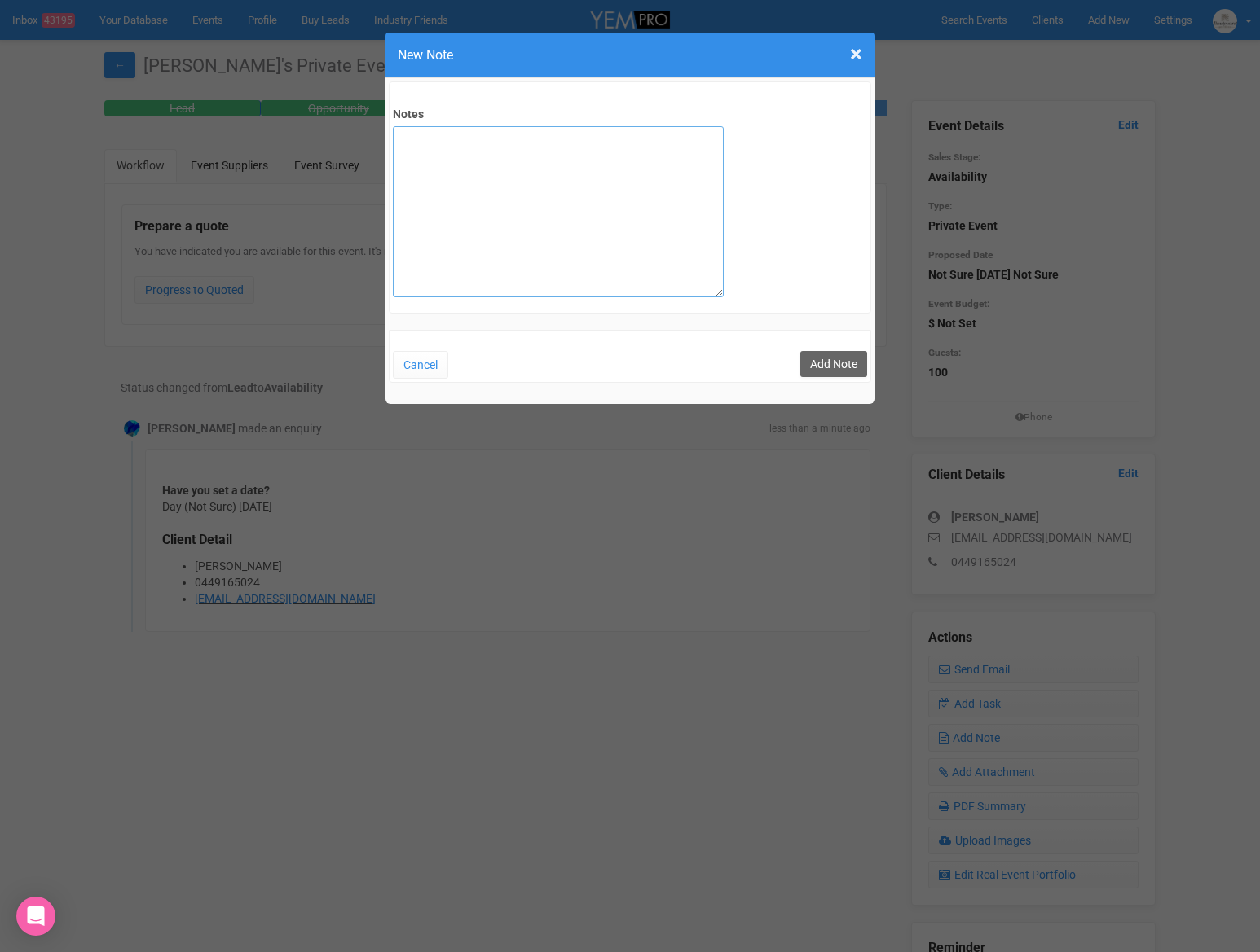
click at [571, 164] on textarea "Notes" at bounding box center [558, 212] width 331 height 171
type textarea "Called to enquire about Birthday party (Feb 2026) Sent function package on 18.08"
click at [838, 363] on button "Add Note" at bounding box center [833, 364] width 66 height 26
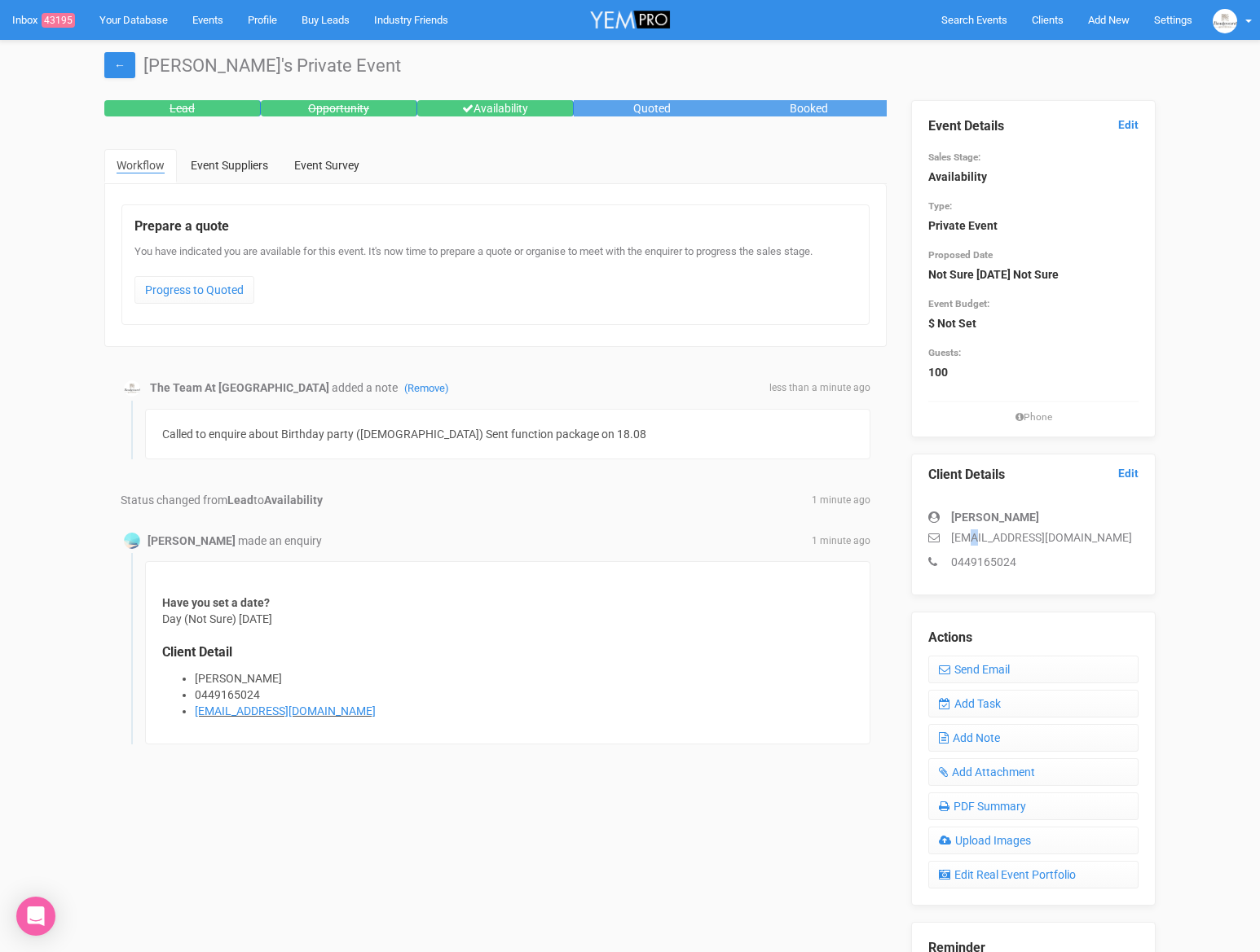
click at [971, 539] on p "lamiahselek3@gmail.com" at bounding box center [1033, 538] width 210 height 16
click at [988, 540] on p "lamiahselek3@gmail.com" at bounding box center [1033, 538] width 210 height 16
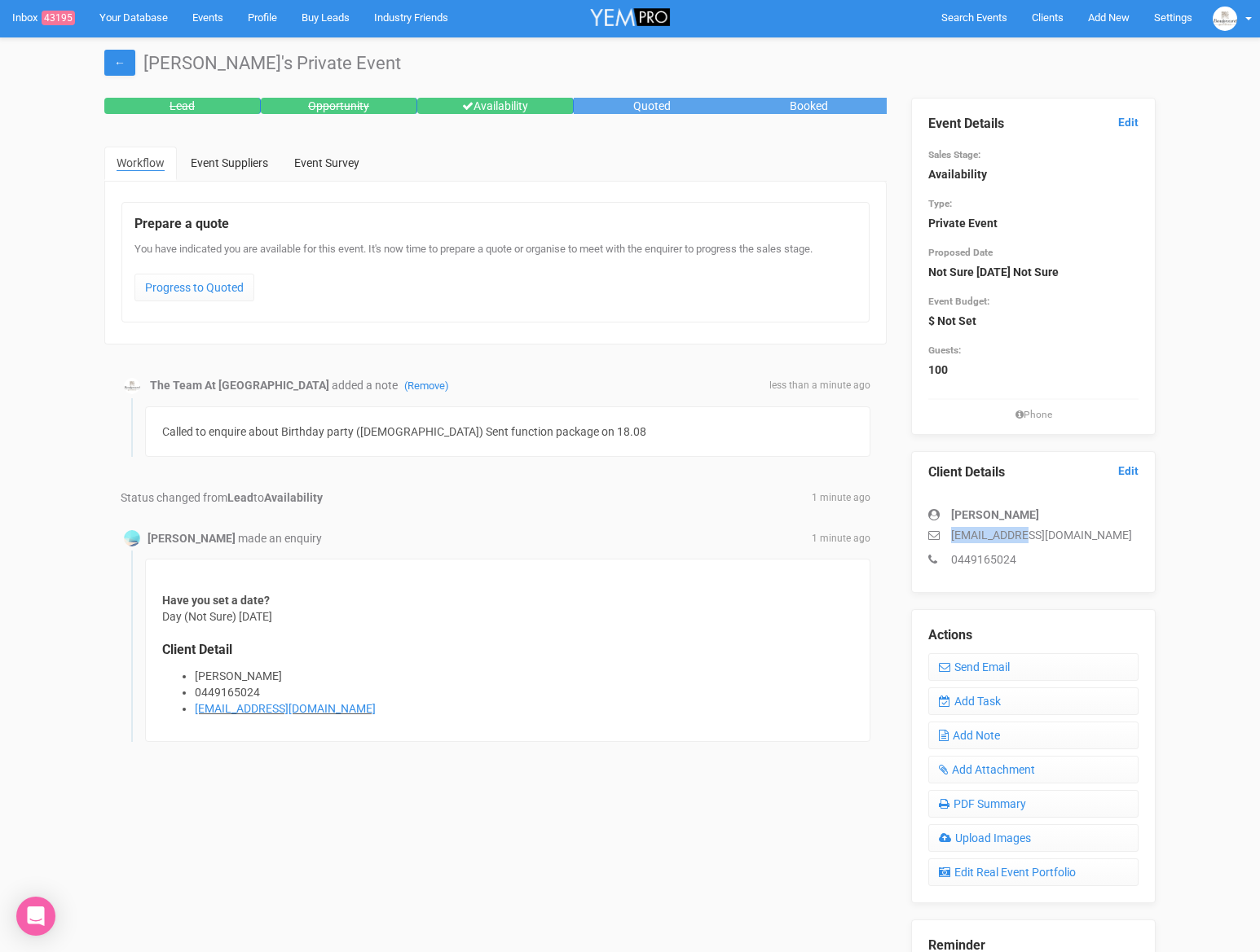
click at [988, 540] on p "lamiahselek3@gmail.com" at bounding box center [1033, 535] width 210 height 16
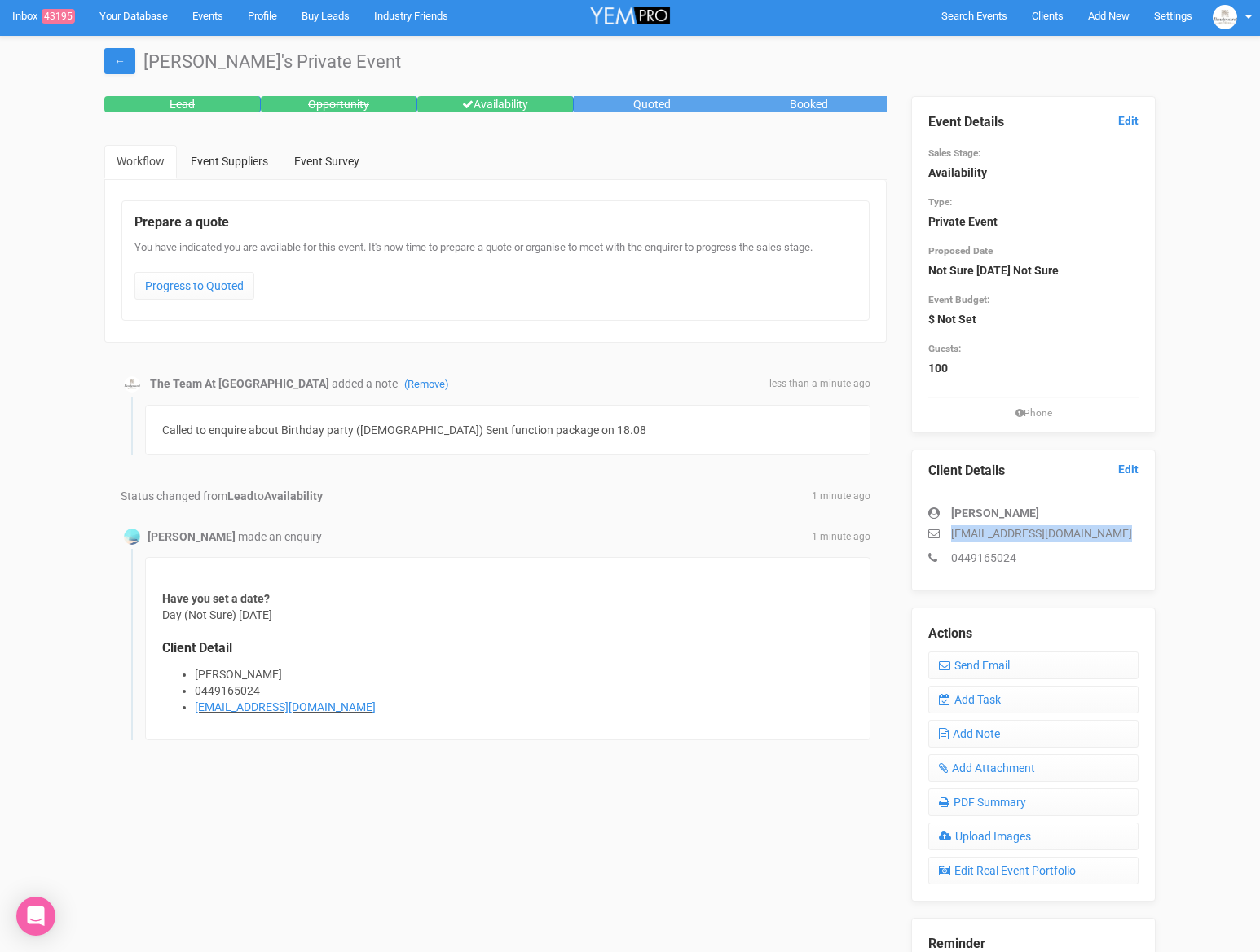
click at [988, 540] on p "lamiahselek3@gmail.com" at bounding box center [1033, 534] width 210 height 16
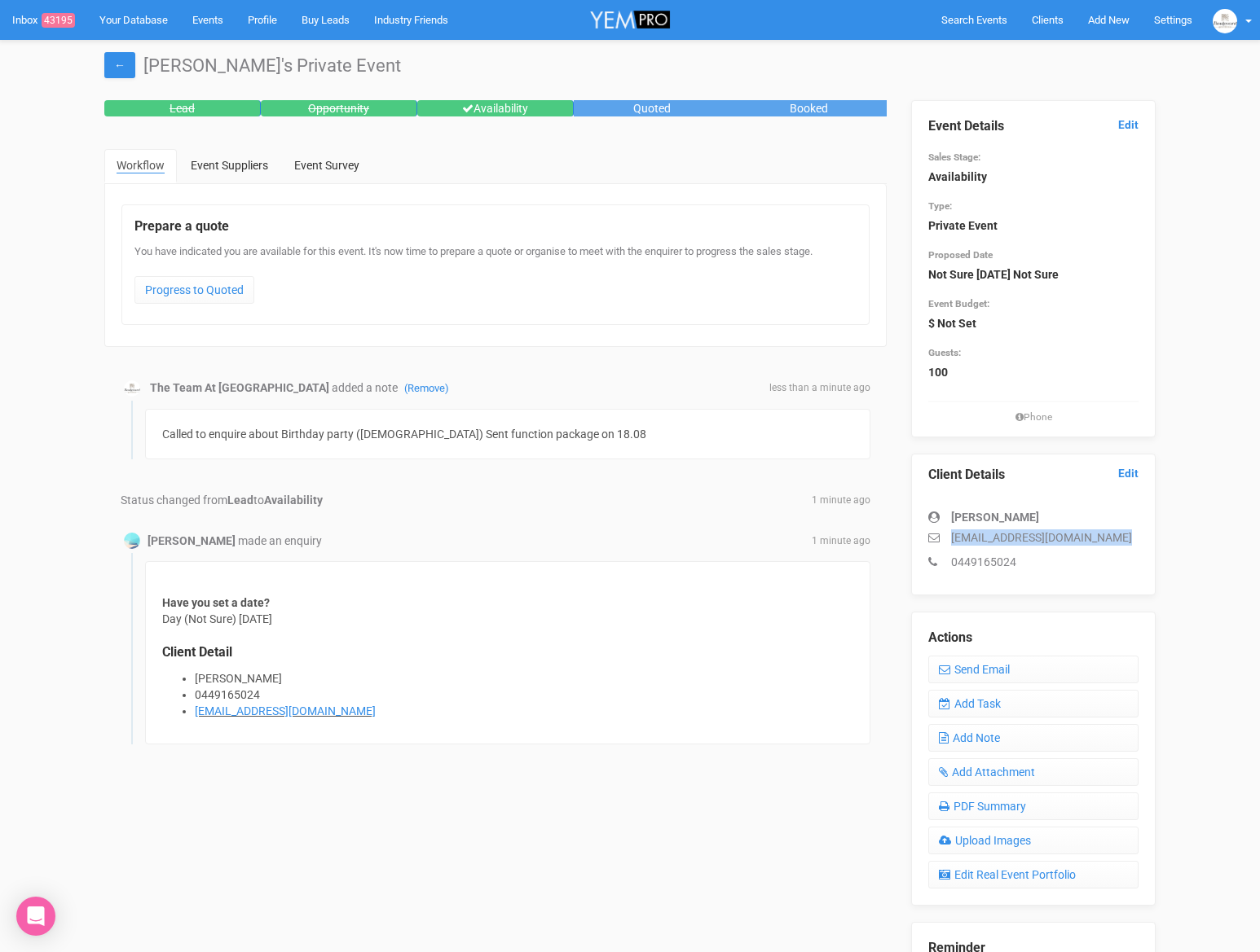
scroll to position [7, 0]
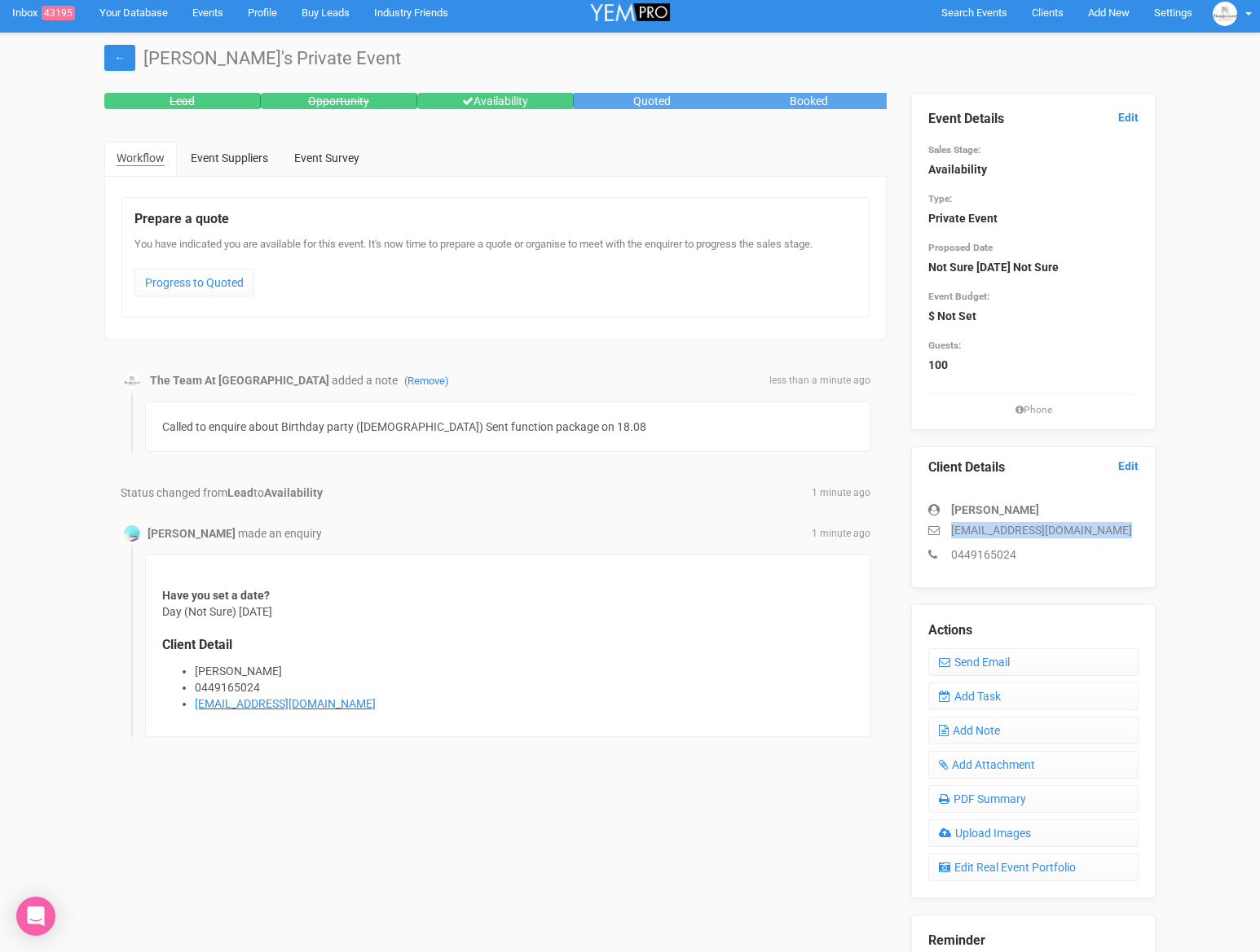
click at [976, 531] on p "lamiahselek3@gmail.com" at bounding box center [1033, 531] width 210 height 16
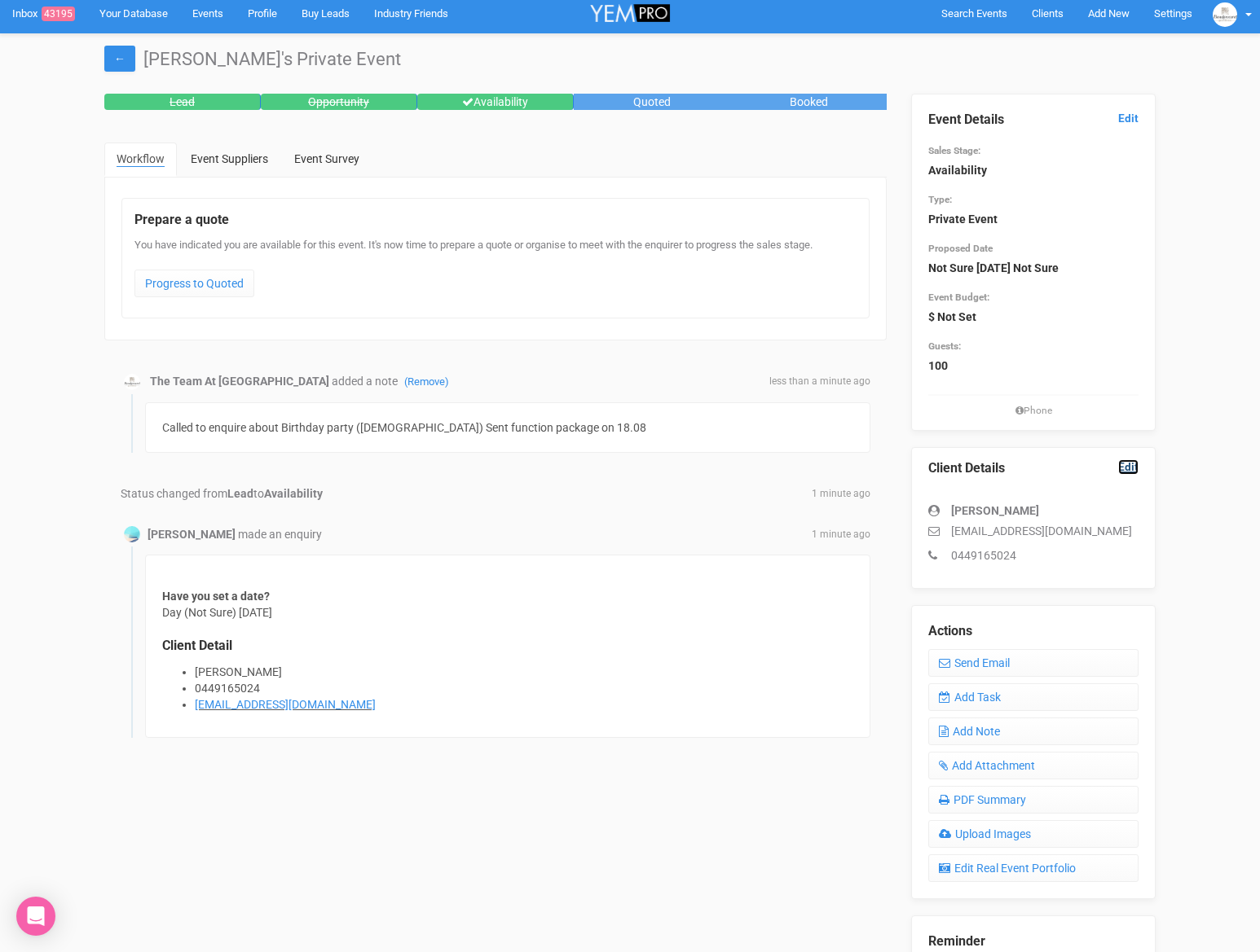
click at [1121, 467] on link "Edit" at bounding box center [1128, 467] width 21 height 16
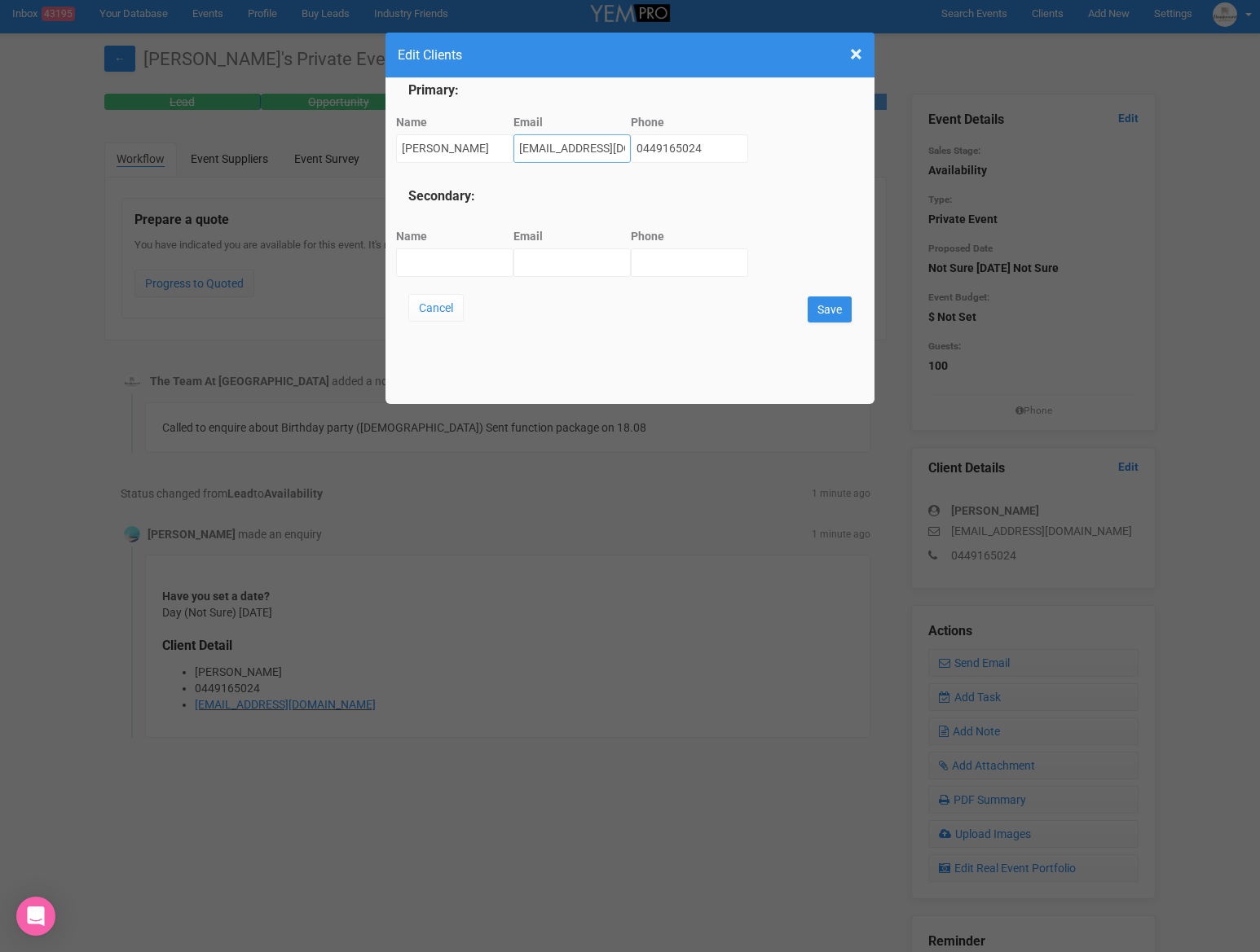
click at [536, 149] on input "lamiahselek3@gmail.com" at bounding box center [572, 148] width 117 height 29
drag, startPoint x: 552, startPoint y: 149, endPoint x: 711, endPoint y: 153, distance: 159.1
click at [716, 153] on div "Name Lamiah Selek Email lamiyahselek3@gmail.com Phone 0449165024" at bounding box center [630, 139] width 443 height 62
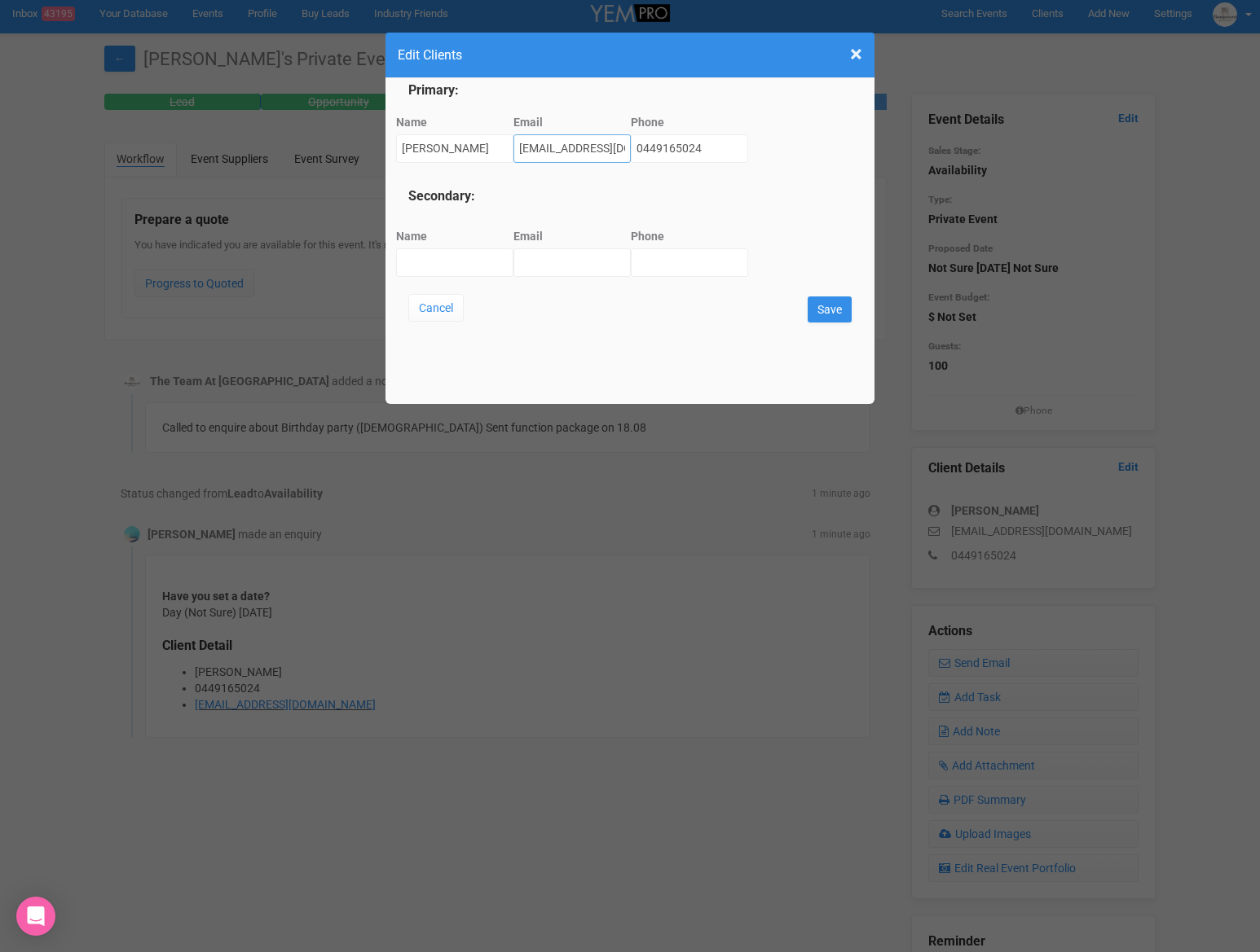
drag, startPoint x: 474, startPoint y: 148, endPoint x: 388, endPoint y: 145, distance: 86.1
click at [388, 145] on div "Primary: Name Lamiah Selek Email lamiyahselek3@gmail.com Phone 0449165024 Secon…" at bounding box center [630, 240] width 489 height 326
type input "lamiyahselek3@gmail.com"
click at [820, 300] on input "Save" at bounding box center [829, 310] width 44 height 26
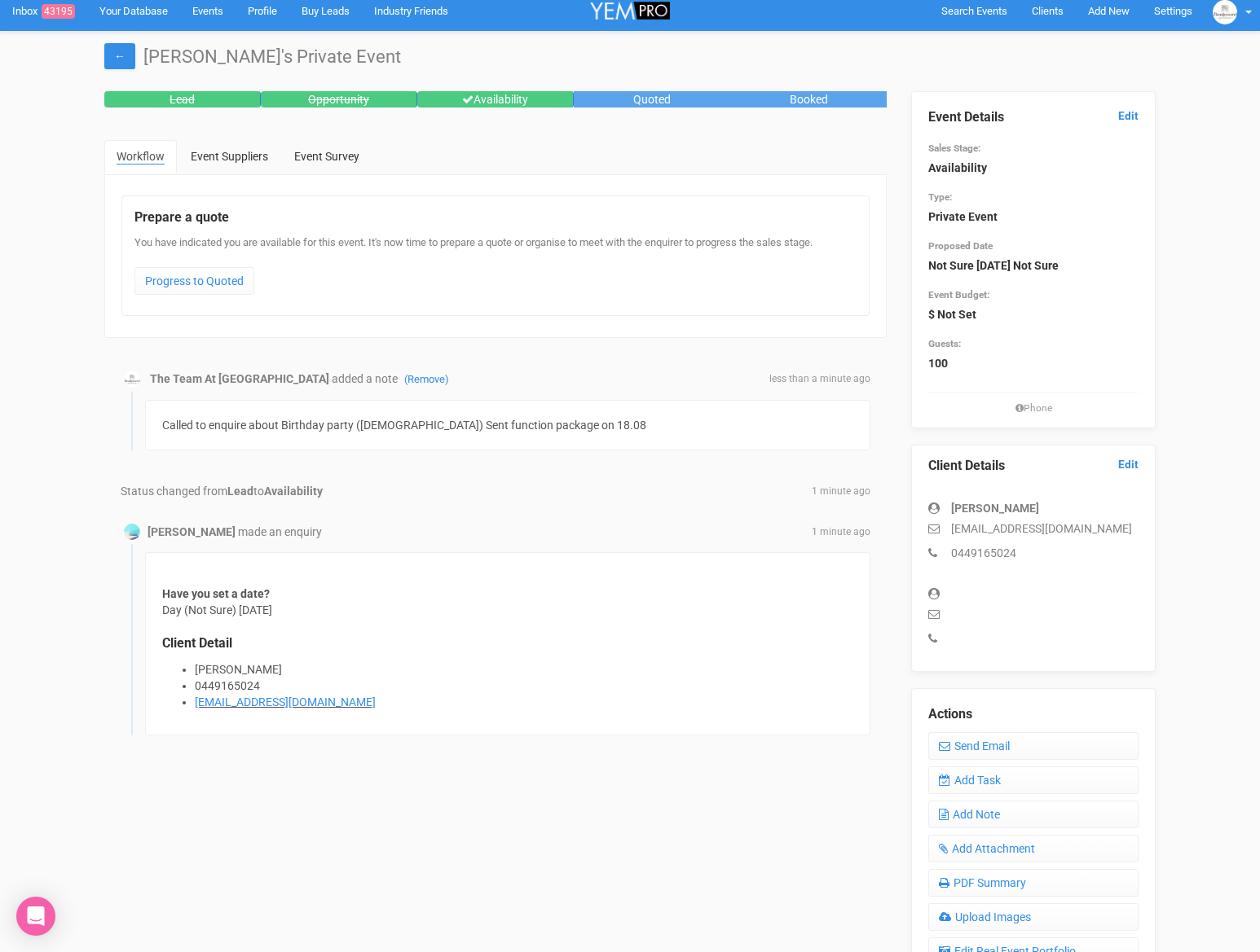
scroll to position [8, 0]
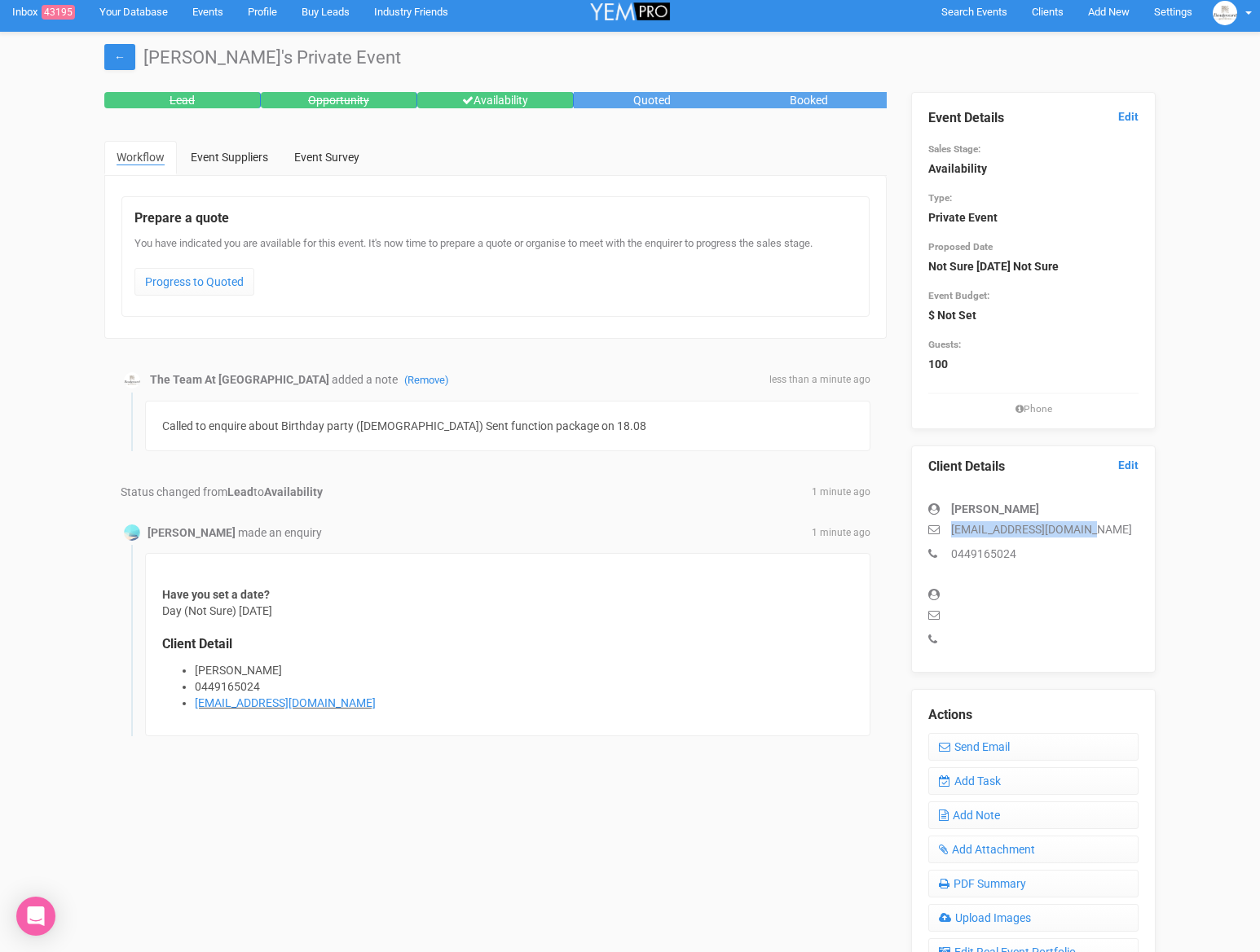
drag, startPoint x: 1098, startPoint y: 526, endPoint x: 921, endPoint y: 526, distance: 177.0
click at [921, 527] on div "Client Details Edit Lamiah Selek lamiyahselek3@gmail.com 0449165024" at bounding box center [1034, 558] width 244 height 227
copy p "lamiyahselek3@gmail.com"
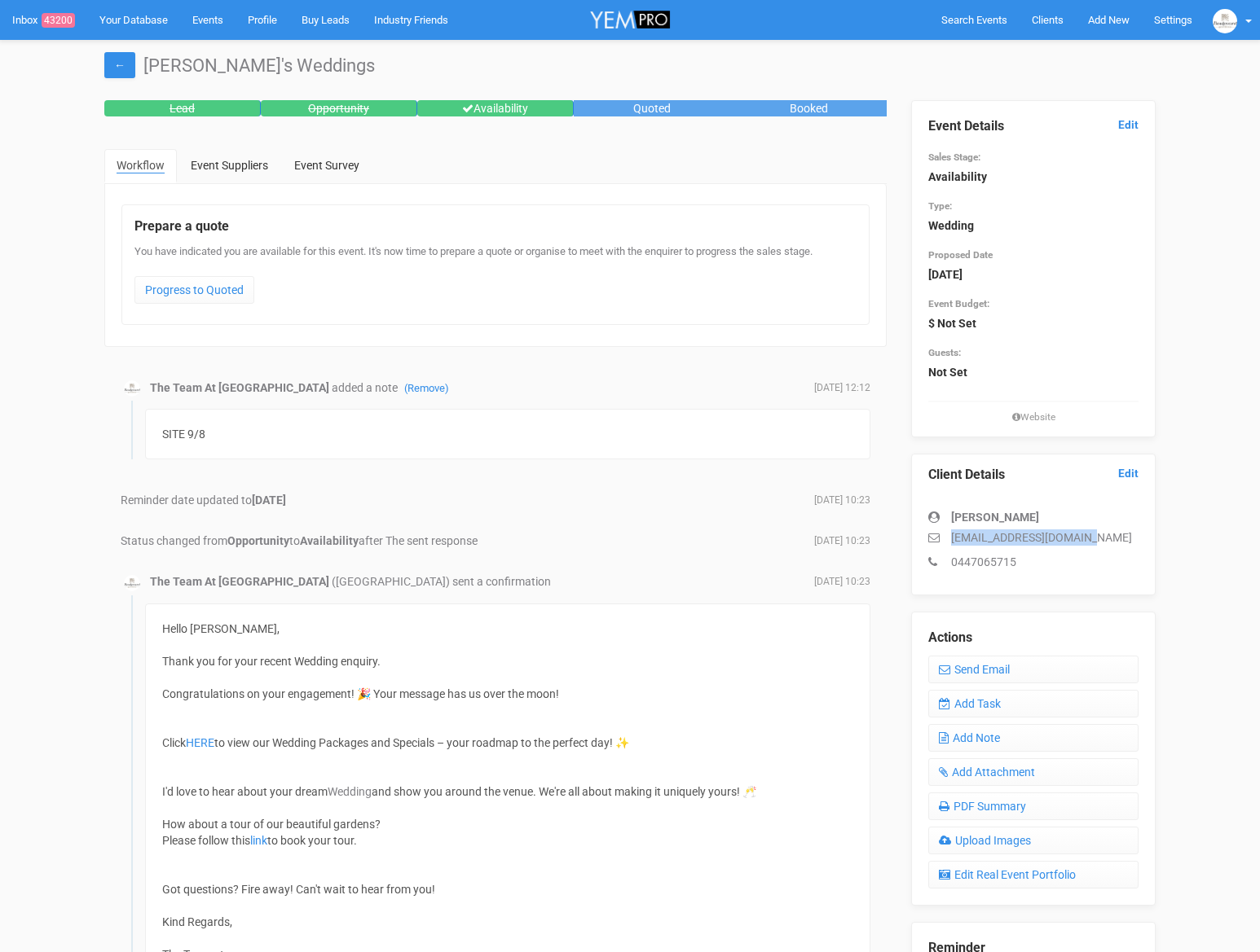
drag, startPoint x: 1089, startPoint y: 542, endPoint x: 909, endPoint y: 541, distance: 180.0
click at [909, 541] on div "Event Details Edit Sales Stage: Availability Type: Wedding Proposed Date [DATE]…" at bounding box center [1034, 613] width 269 height 1027
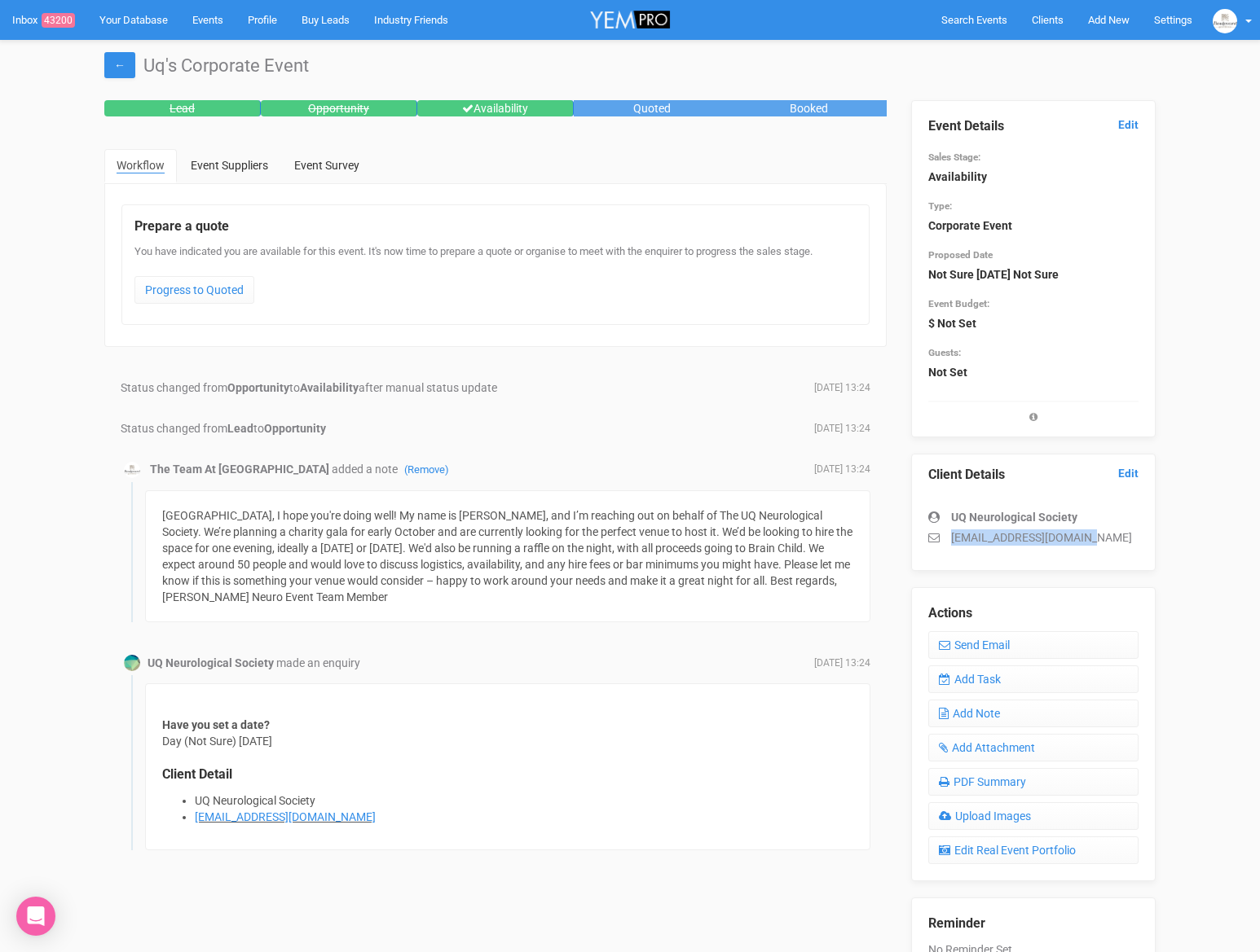
drag, startPoint x: 1091, startPoint y: 542, endPoint x: 943, endPoint y: 545, distance: 148.0
click at [943, 545] on p "uqneuro.event@gmail.com" at bounding box center [1033, 538] width 210 height 16
copy p "uqneuro.event@gmail.com"
click at [1011, 684] on link "Add Task" at bounding box center [1033, 680] width 210 height 28
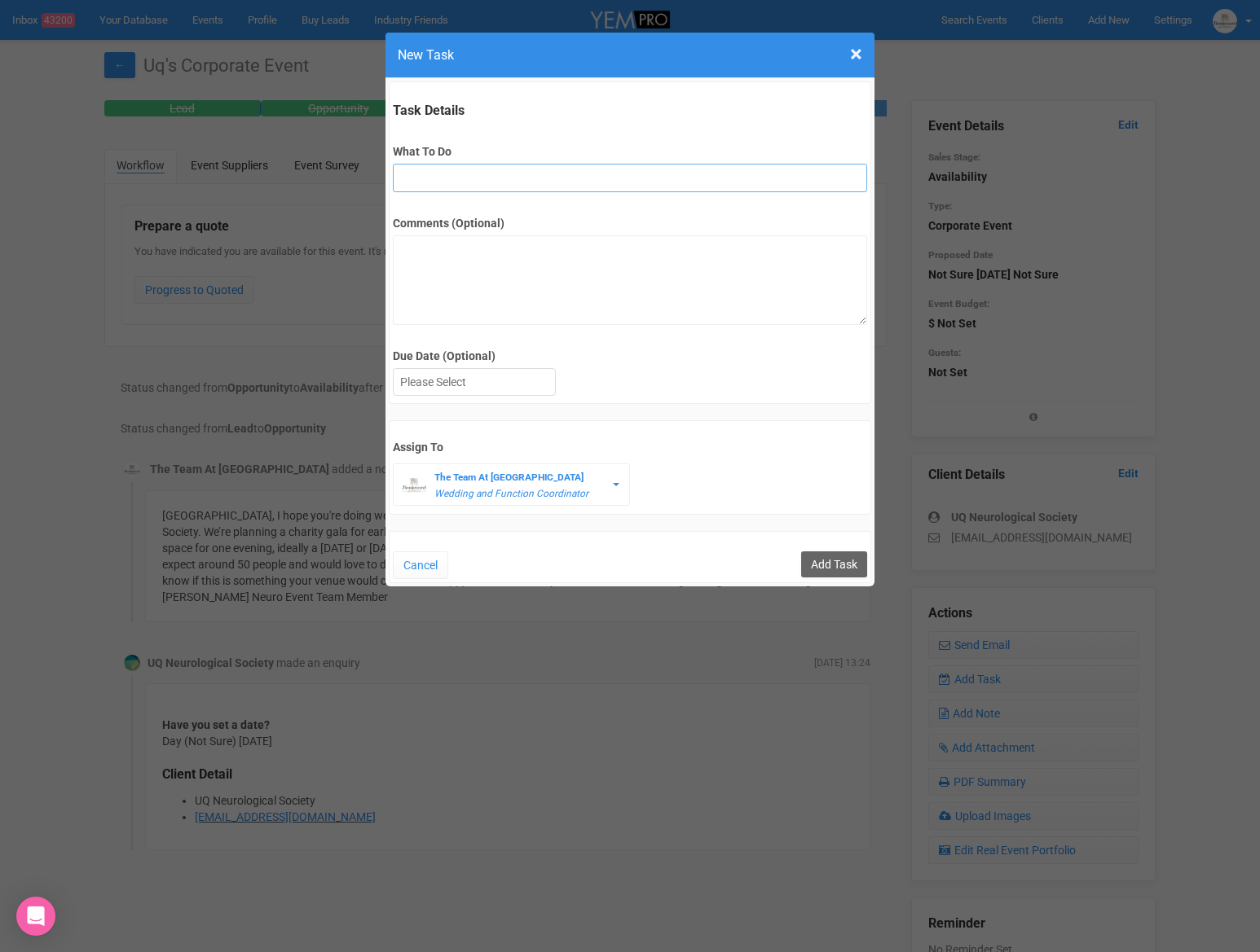
click at [523, 164] on input "What To Do" at bounding box center [629, 178] width 473 height 29
click at [437, 386] on div at bounding box center [474, 382] width 162 height 27
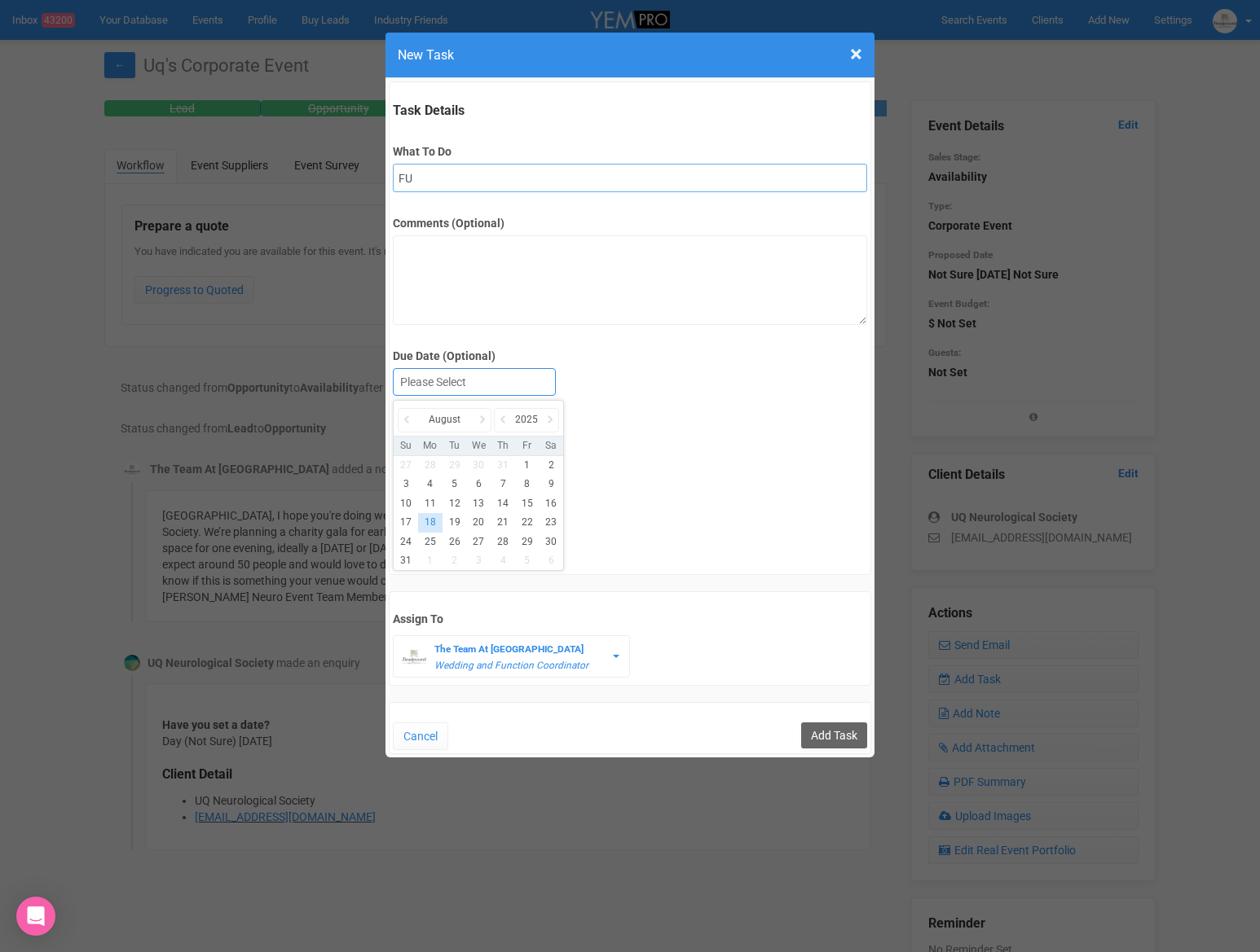
click at [431, 181] on input "FU" at bounding box center [629, 178] width 473 height 29
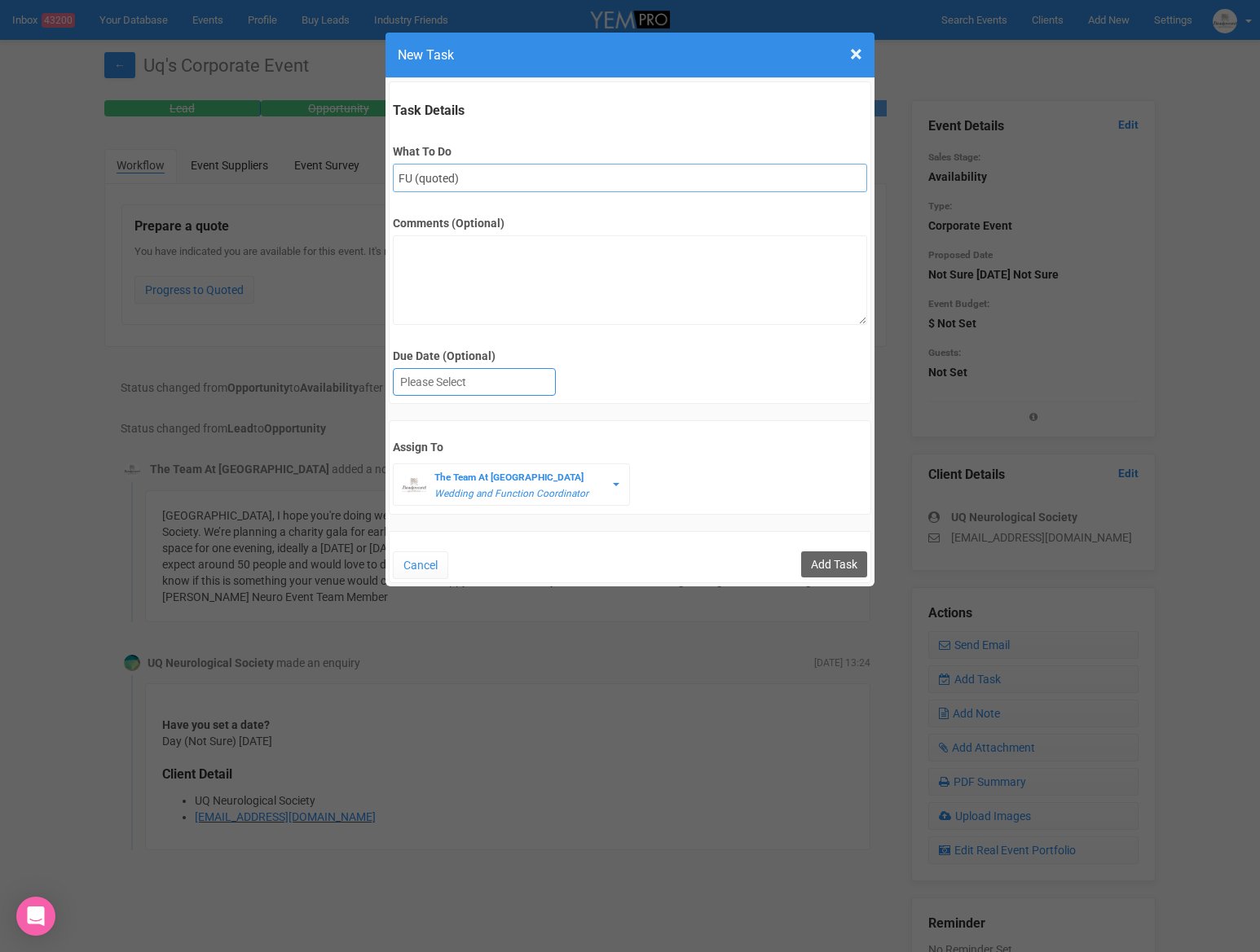
type input "FU (quoted)"
click at [453, 388] on div at bounding box center [474, 382] width 162 height 27
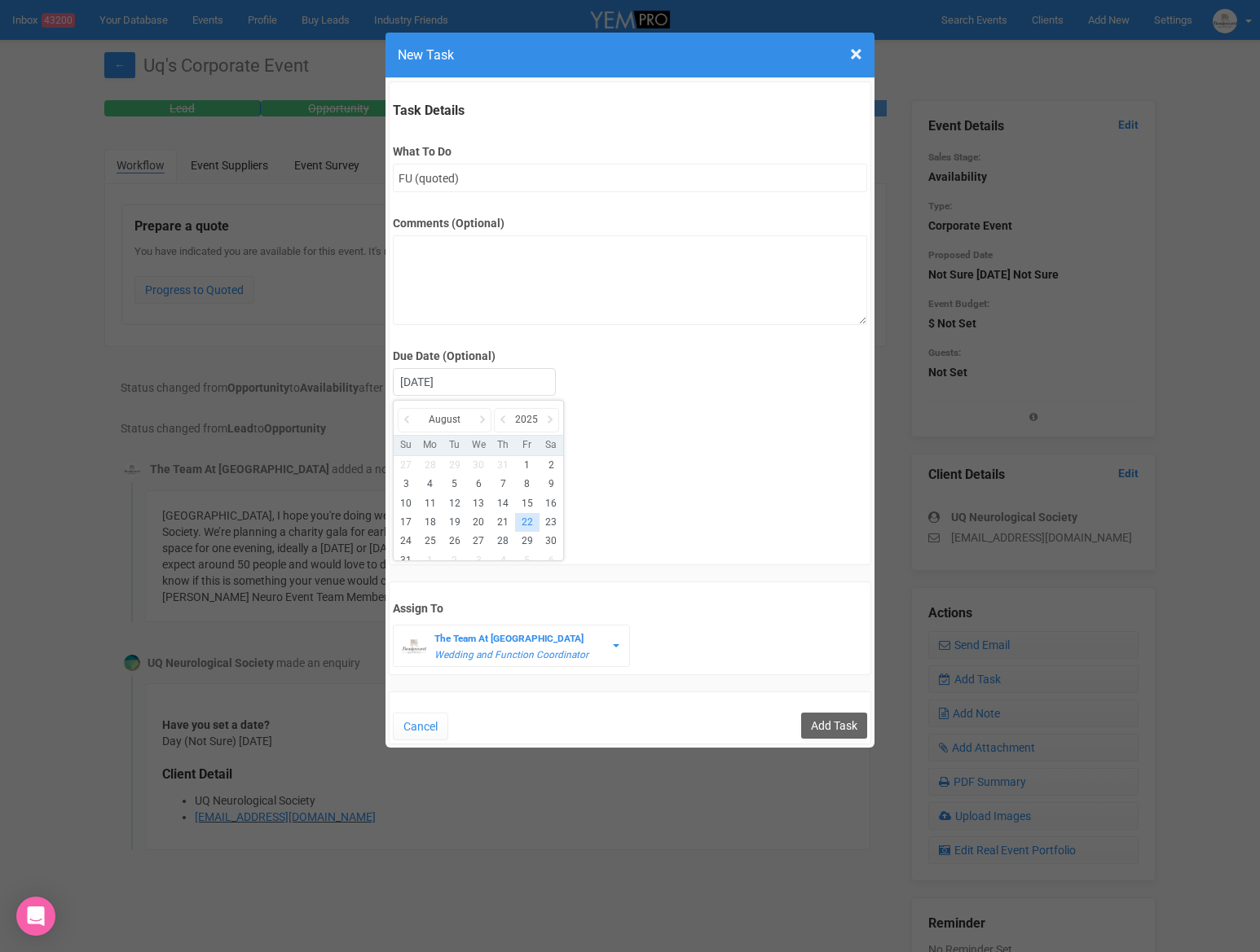
drag, startPoint x: 519, startPoint y: 519, endPoint x: 546, endPoint y: 519, distance: 27.0
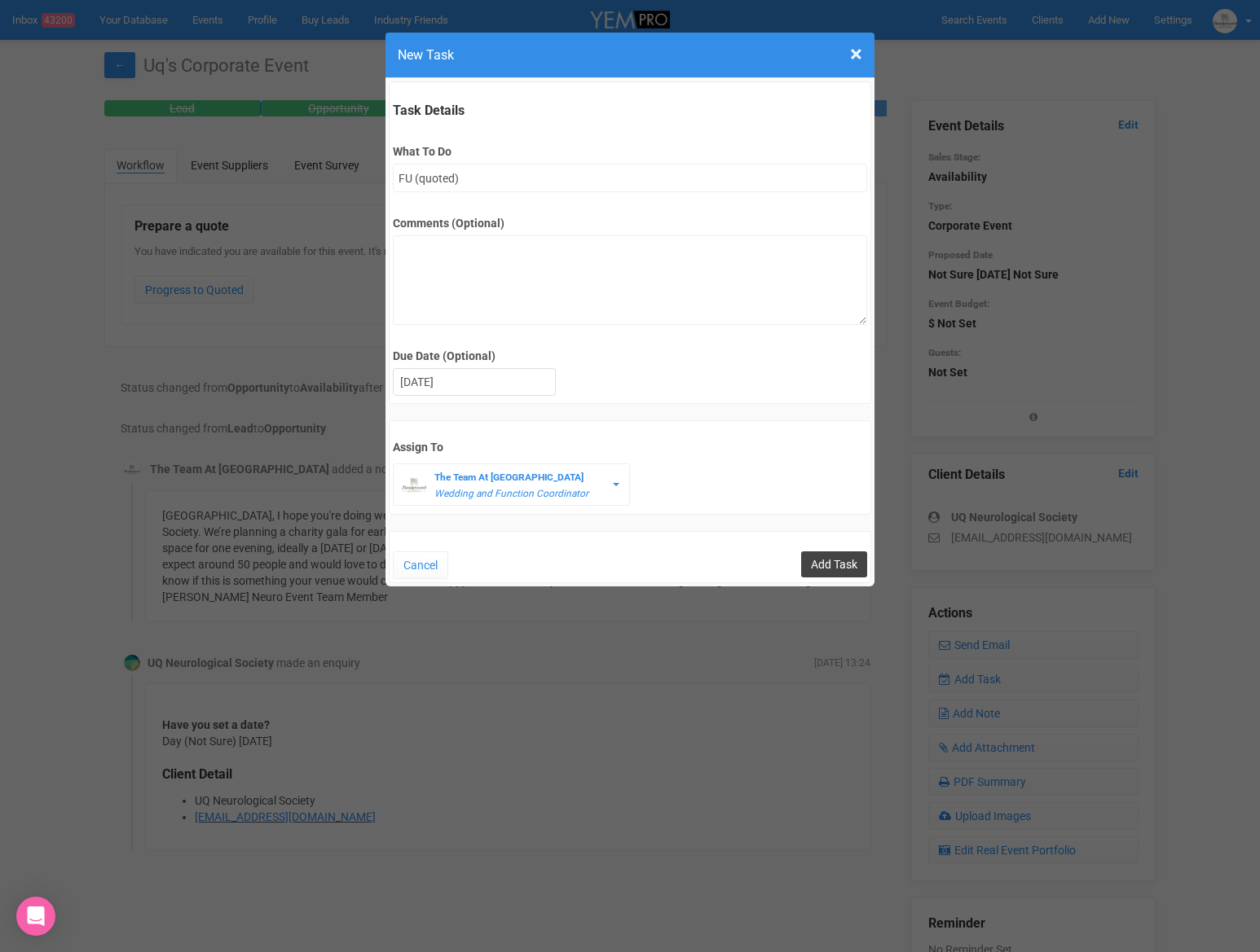
click at [833, 559] on input "Add Task" at bounding box center [833, 564] width 66 height 26
type input "Save"
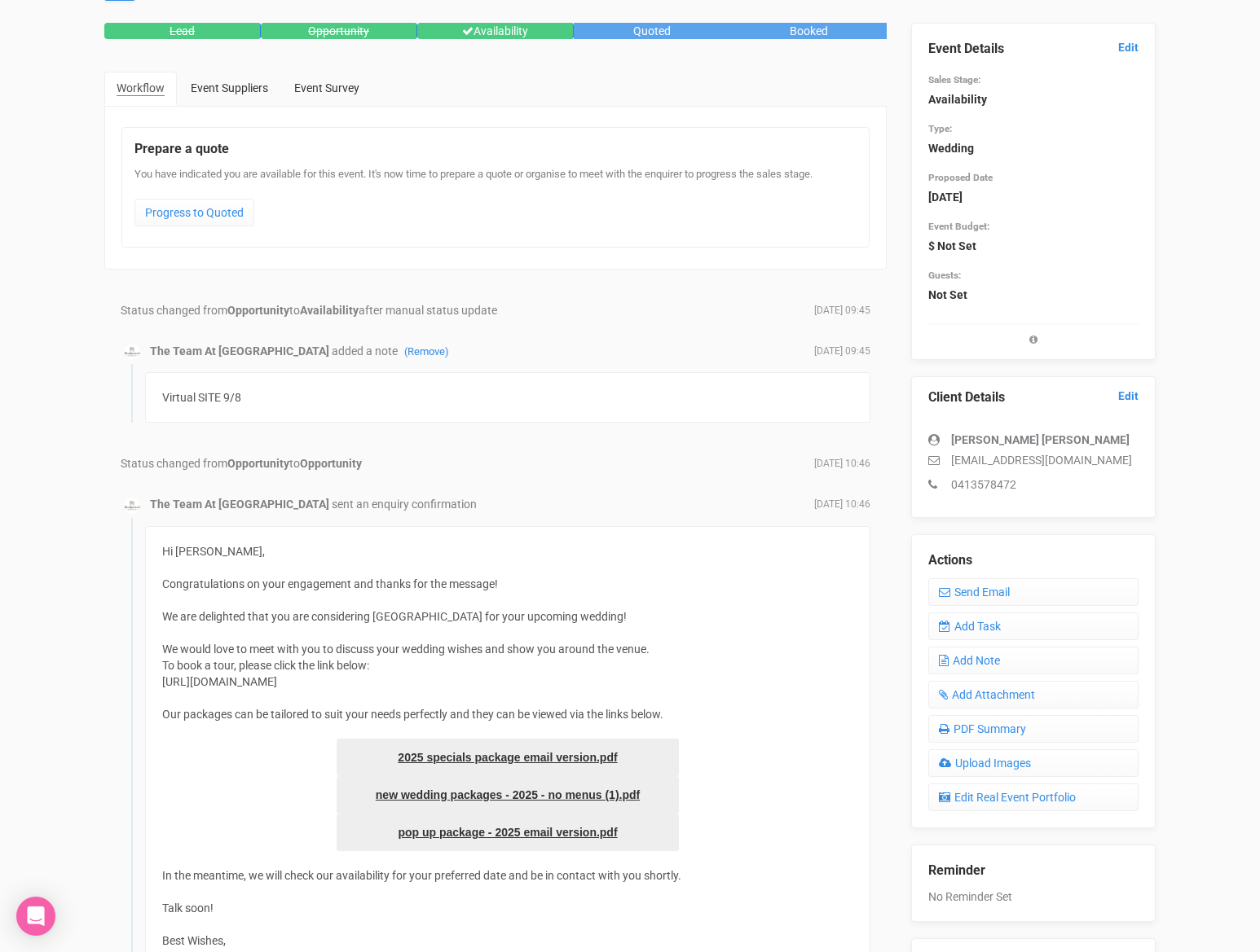
scroll to position [83, 0]
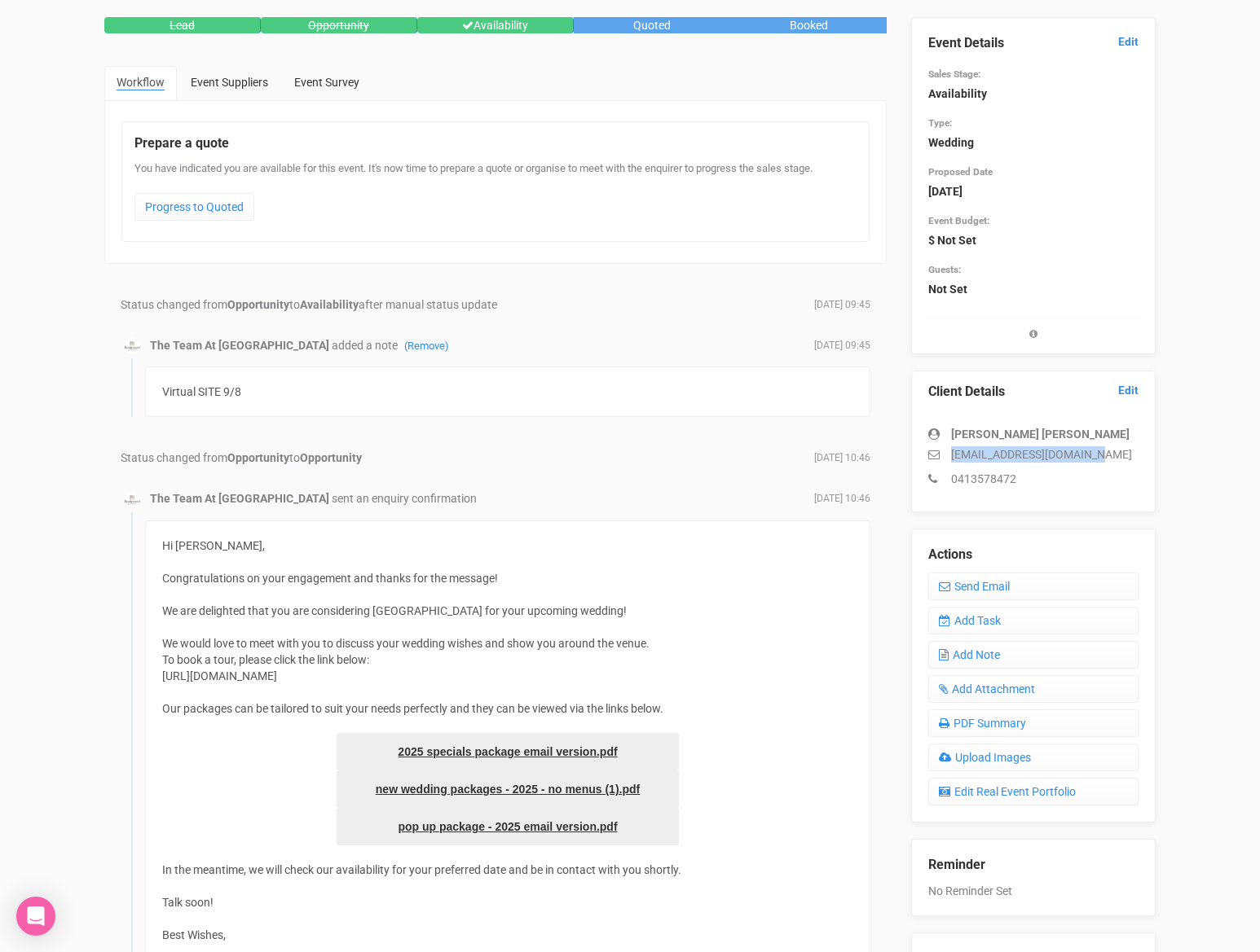
drag, startPoint x: 1094, startPoint y: 450, endPoint x: 932, endPoint y: 458, distance: 162.2
click at [932, 458] on p "[EMAIL_ADDRESS][DOMAIN_NAME]" at bounding box center [1033, 454] width 210 height 16
copy p "[EMAIL_ADDRESS][DOMAIN_NAME]"
click at [1256, 475] on div "← [PERSON_NAME]'s Weddings Lead Opportunity Availability Quoted Booked Workflow…" at bounding box center [630, 703] width 1260 height 1492
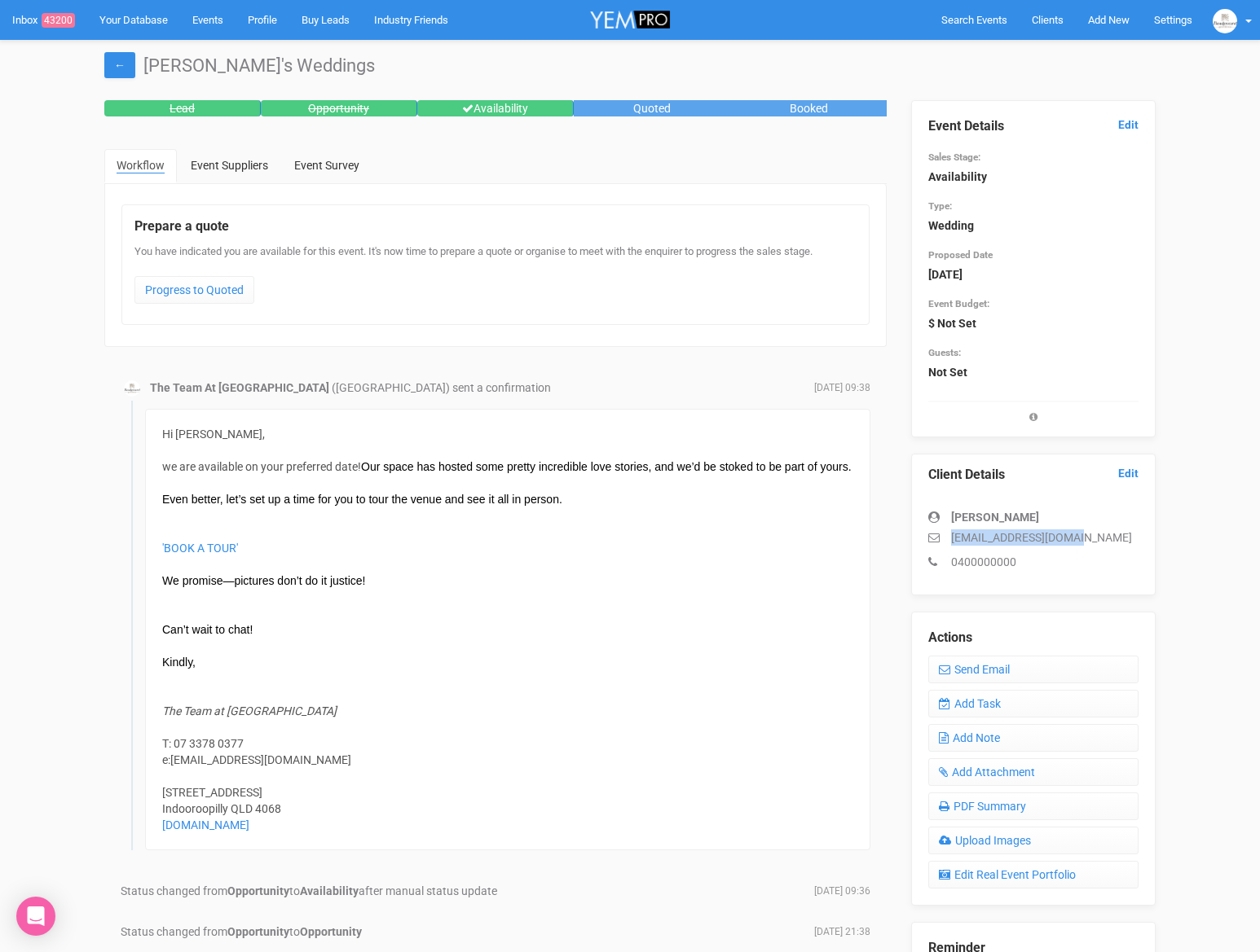
drag, startPoint x: 1097, startPoint y: 536, endPoint x: 972, endPoint y: 526, distance: 125.4
click at [947, 539] on p "[EMAIL_ADDRESS][DOMAIN_NAME]" at bounding box center [1033, 538] width 210 height 16
copy p "[EMAIL_ADDRESS][DOMAIN_NAME]"
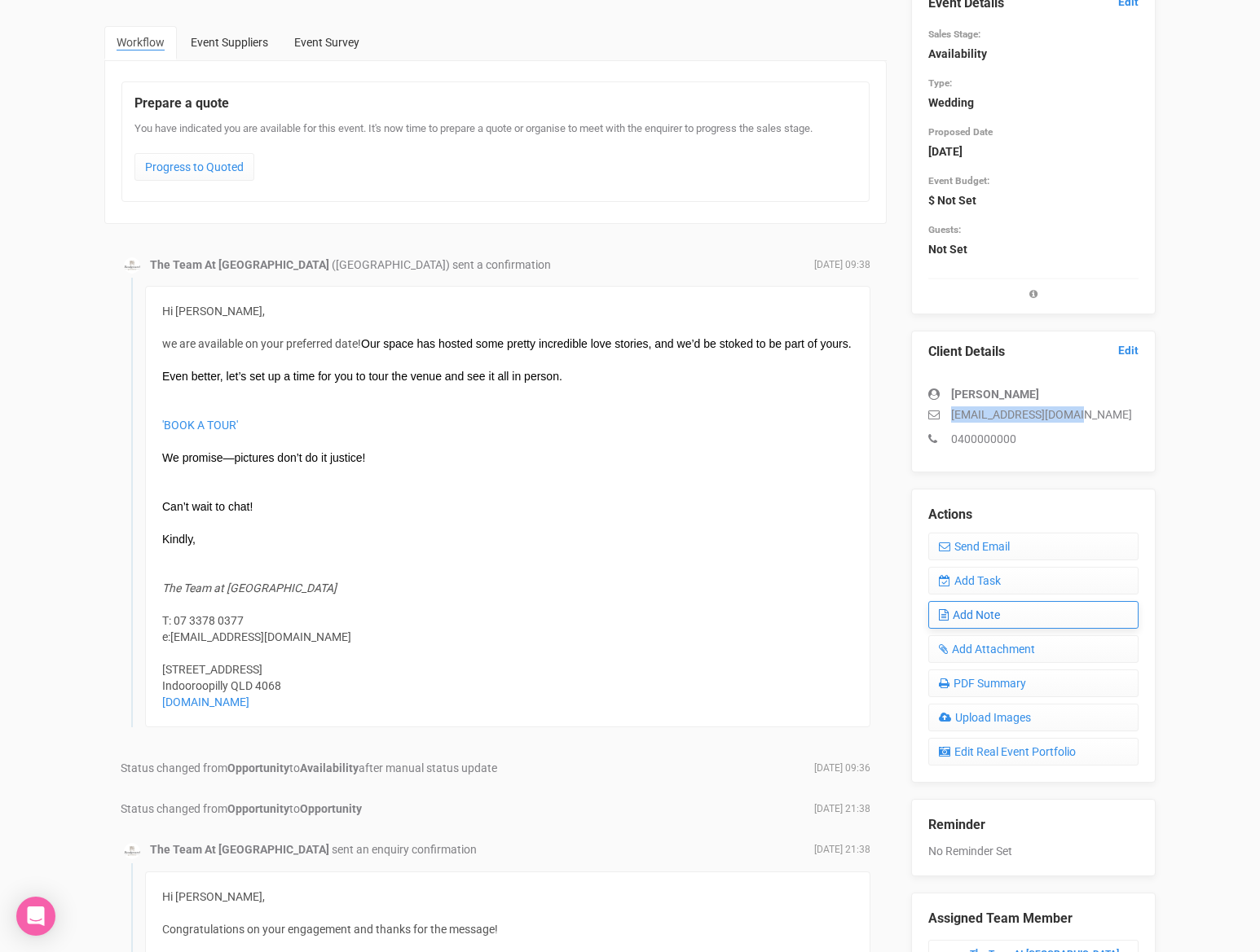
scroll to position [130, 0]
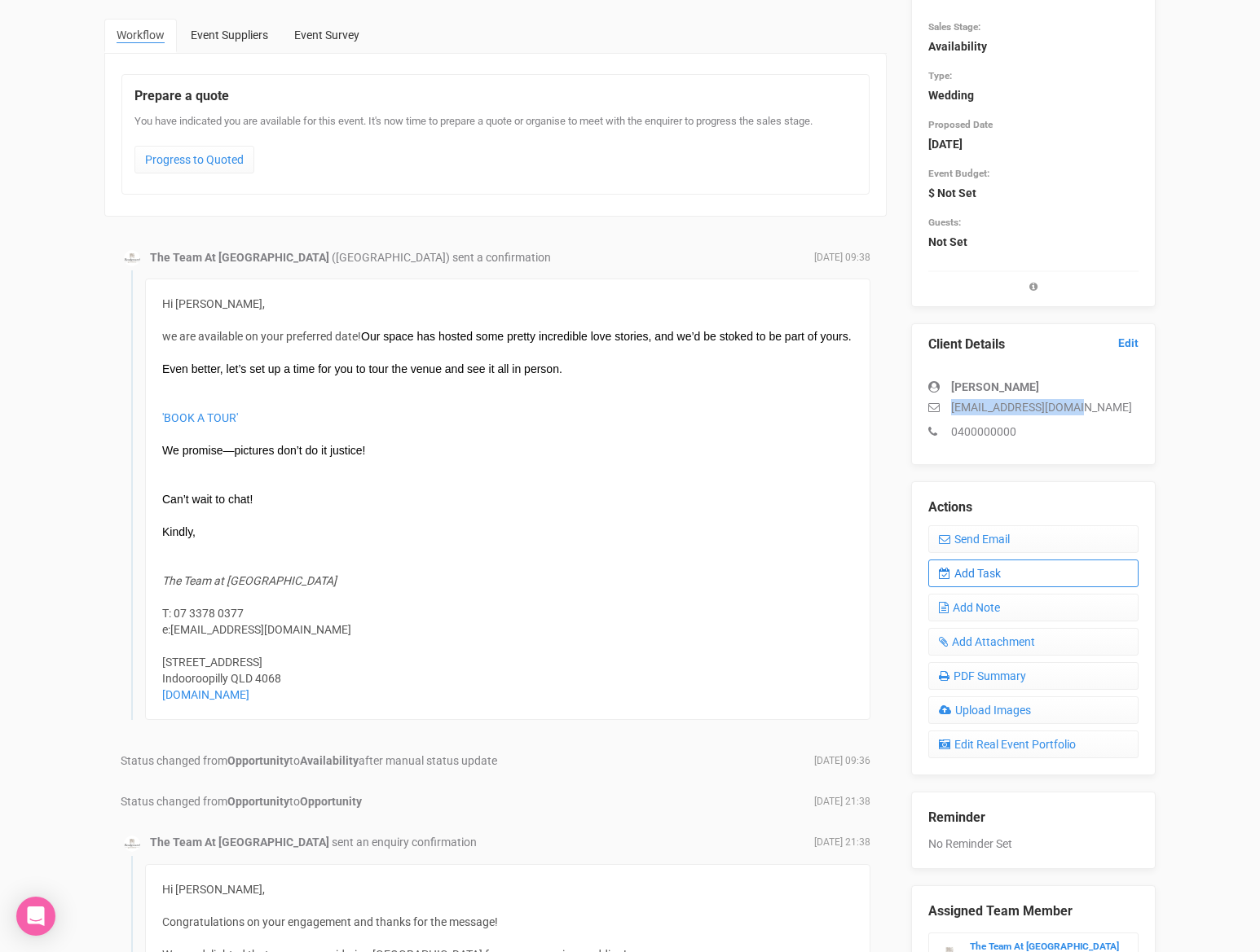
click at [989, 573] on link "Add Task" at bounding box center [1033, 573] width 210 height 28
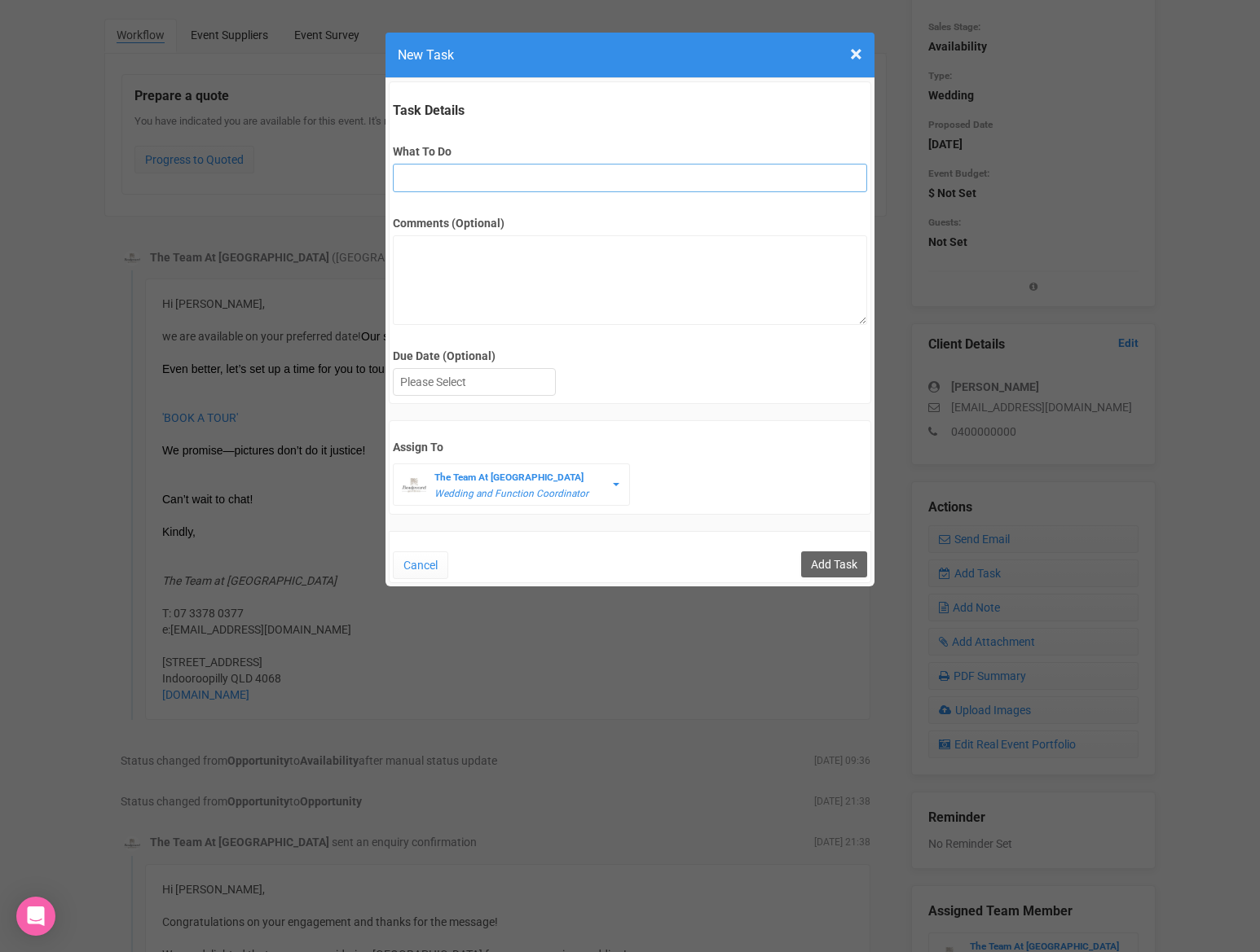
click at [488, 177] on input "What To Do" at bounding box center [629, 178] width 473 height 29
type input "2nd fu"
click at [436, 379] on div at bounding box center [474, 382] width 162 height 27
click at [826, 566] on input "Add Task" at bounding box center [833, 564] width 66 height 26
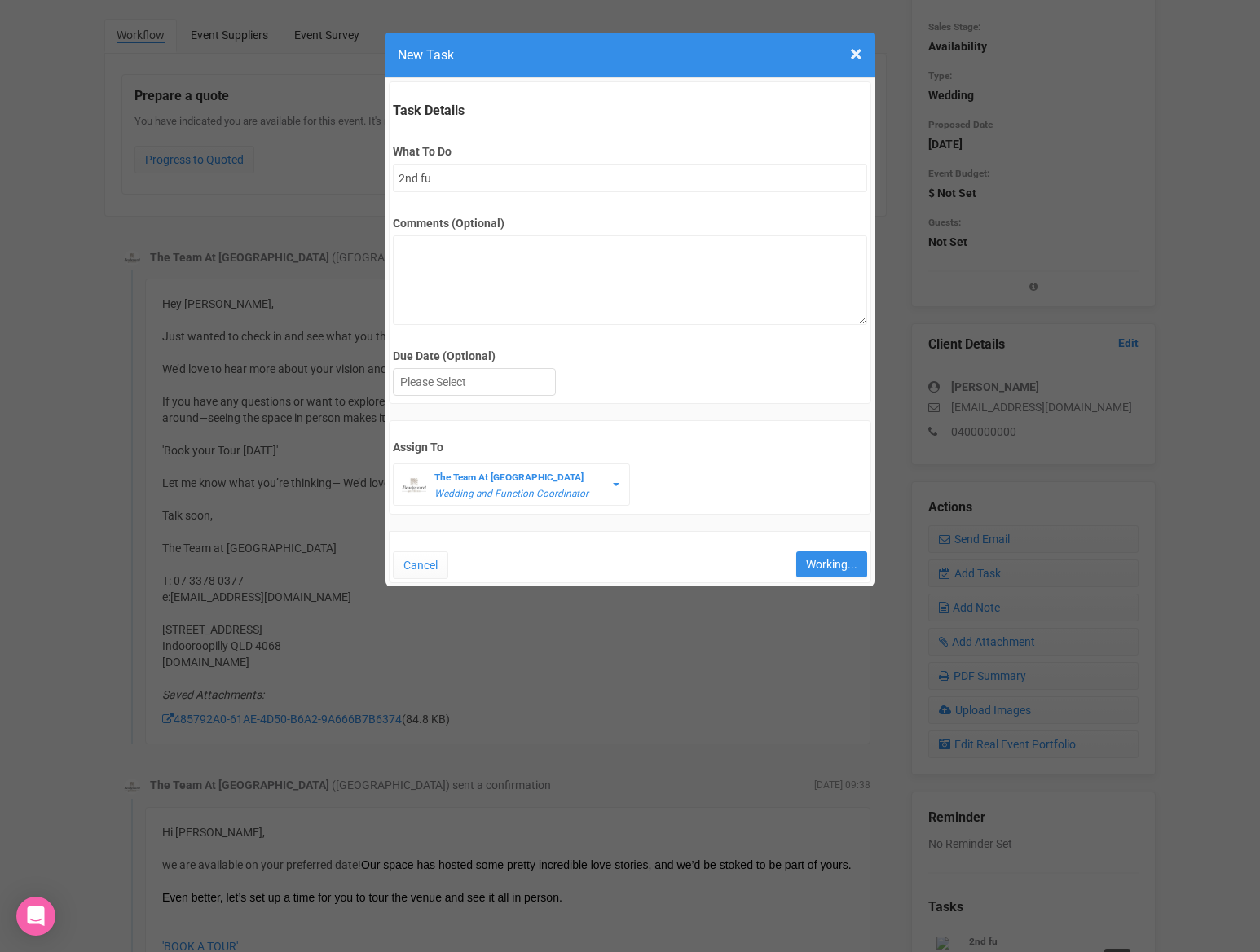
type input "Save"
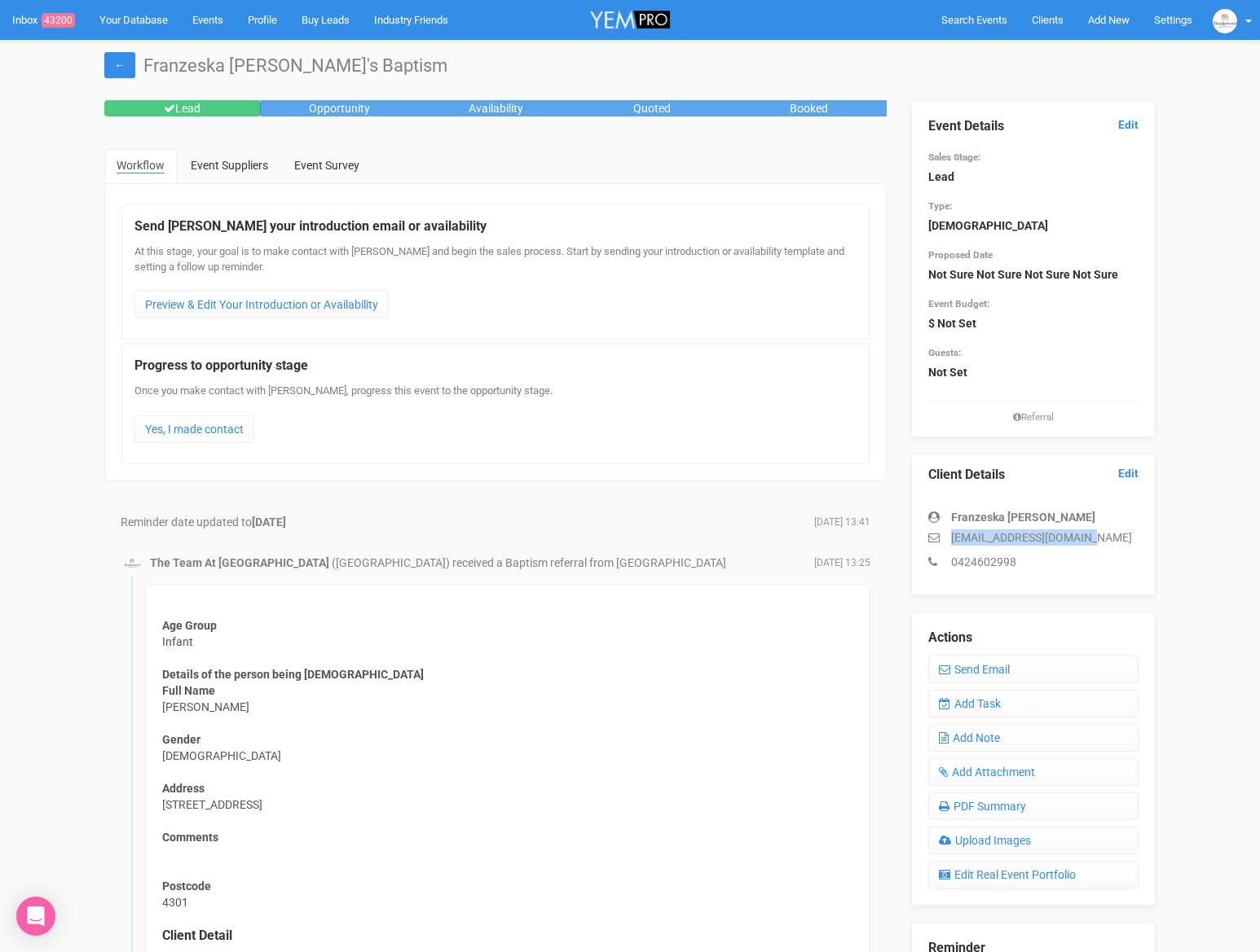
drag, startPoint x: 1107, startPoint y: 538, endPoint x: 943, endPoint y: 542, distance: 164.0
click at [943, 542] on p "franzeskavogt@gmail.com" at bounding box center [1033, 538] width 210 height 16
copy p "franzeskavogt@gmail.com"
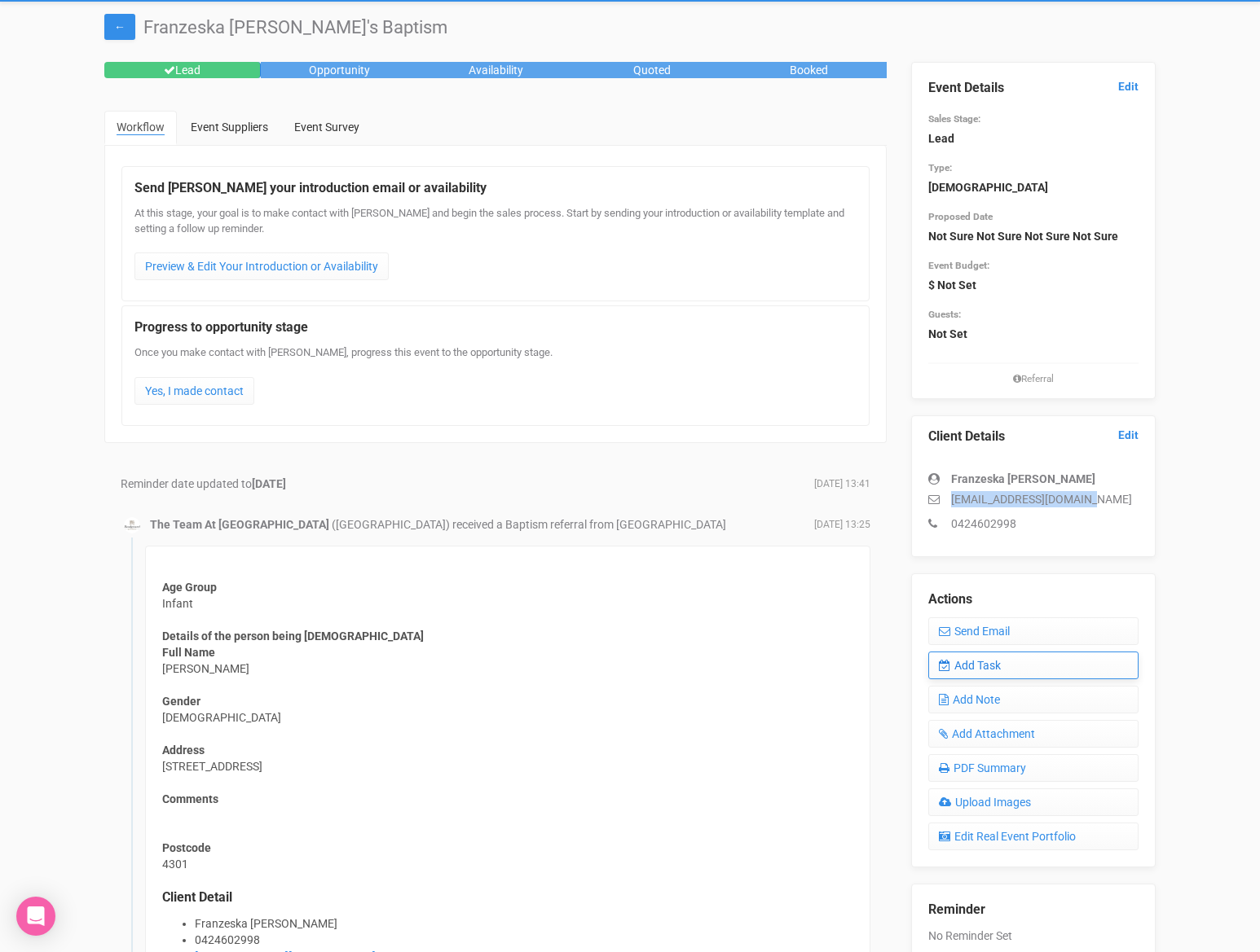
scroll to position [50, 0]
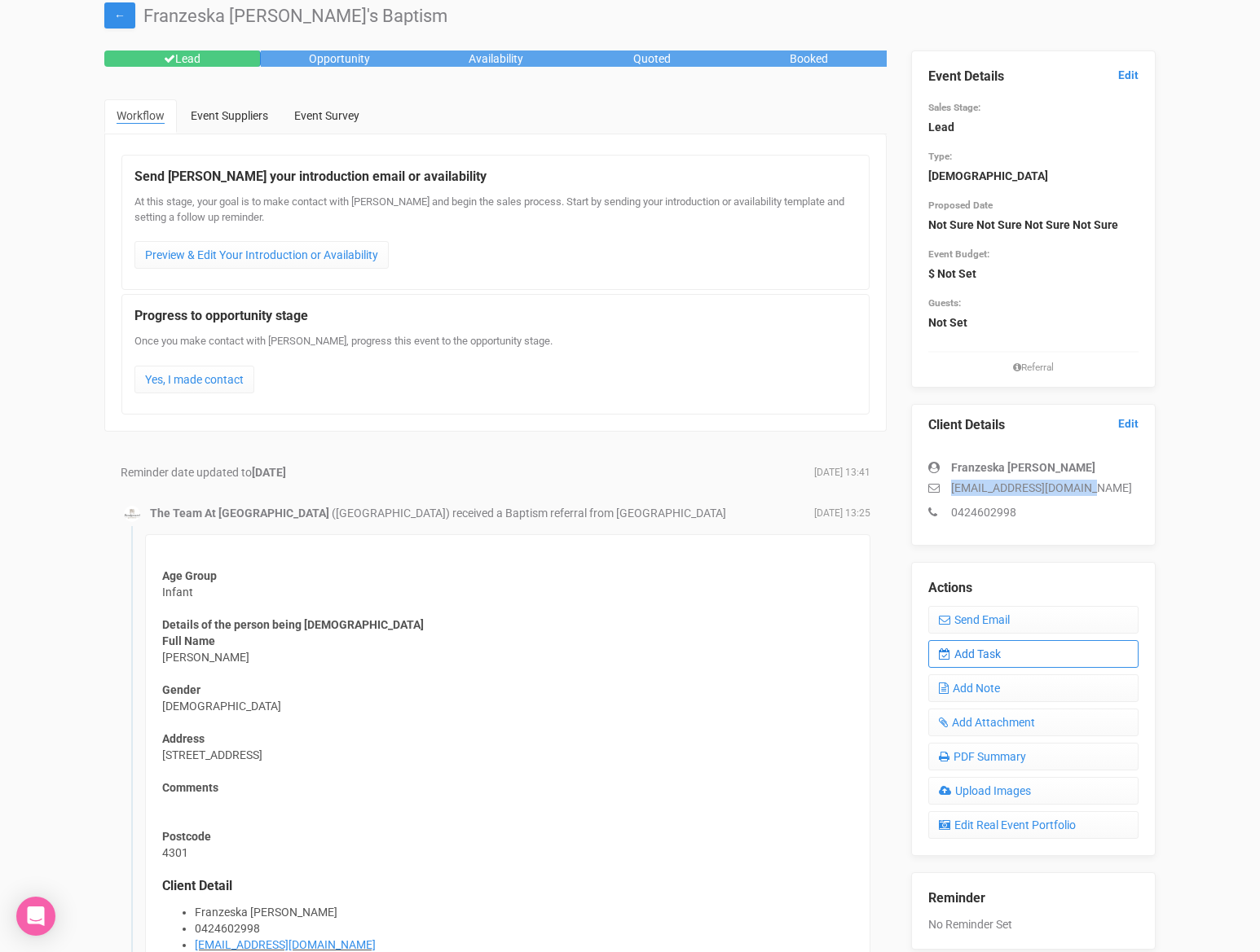
click at [991, 661] on link "Add Task" at bounding box center [1033, 654] width 210 height 28
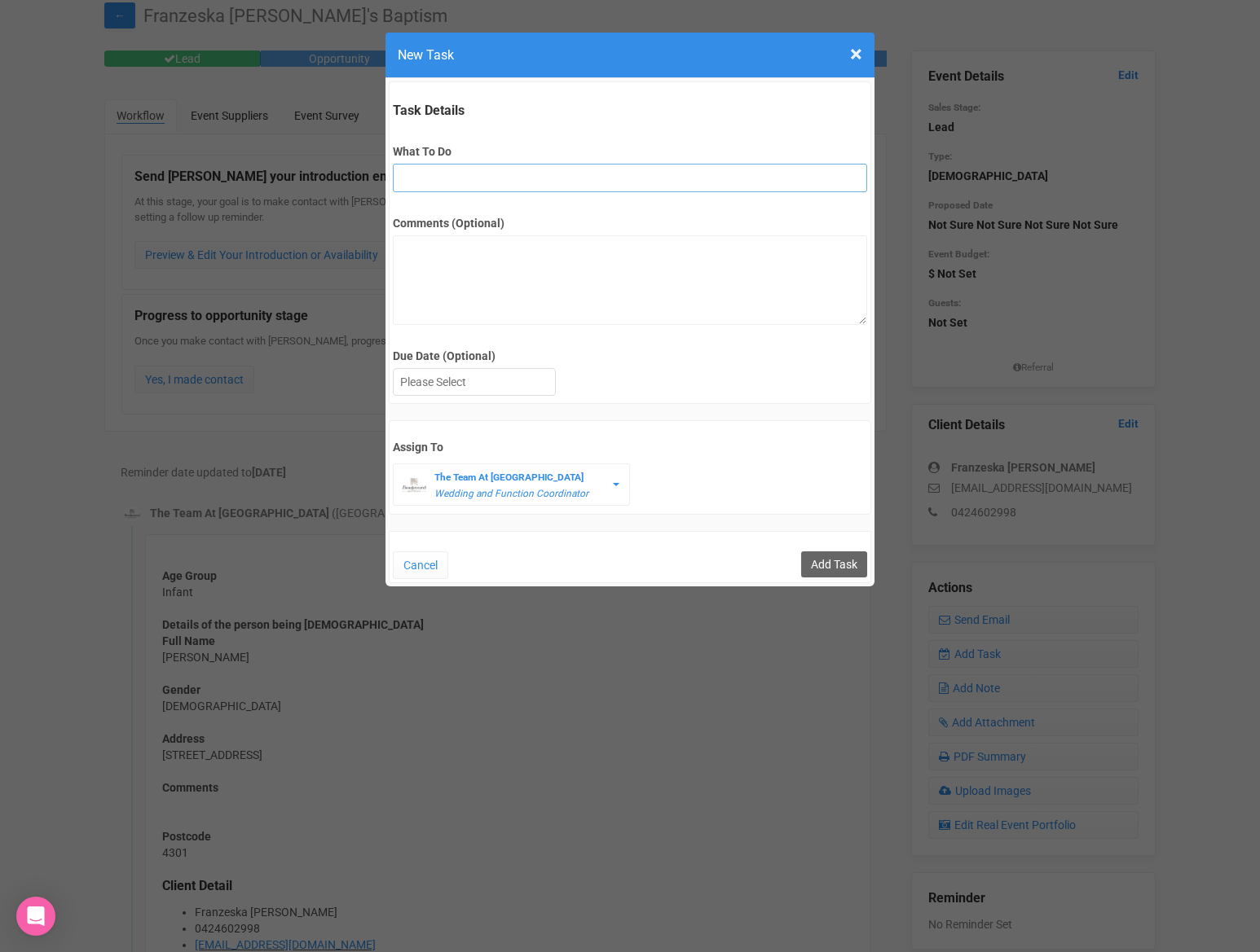
click at [427, 173] on input "What To Do" at bounding box center [629, 178] width 473 height 29
type input "final fu"
click at [474, 384] on div at bounding box center [474, 382] width 162 height 27
click at [838, 569] on input "Add Task" at bounding box center [833, 564] width 66 height 26
type input "Save"
